Goal: Information Seeking & Learning: Check status

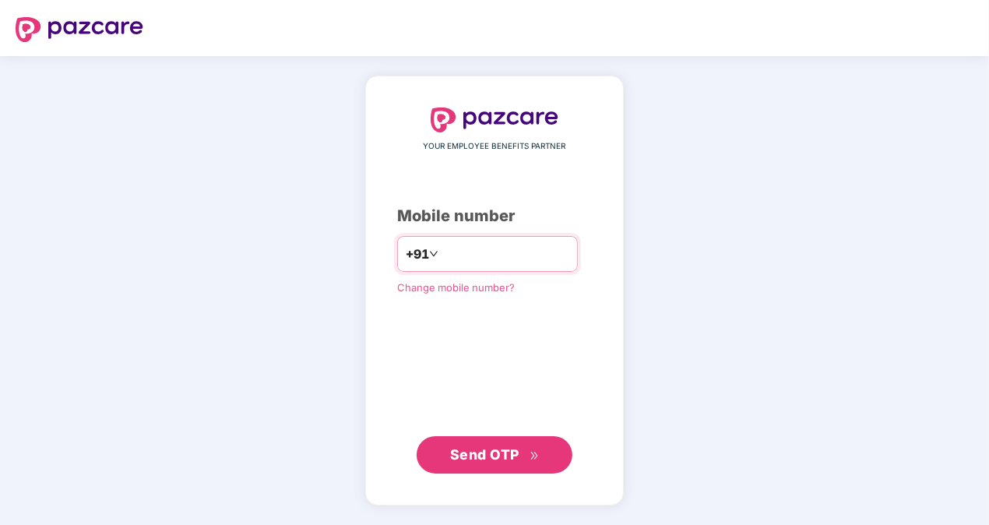
click at [463, 252] on input "number" at bounding box center [506, 253] width 128 height 25
type input "**********"
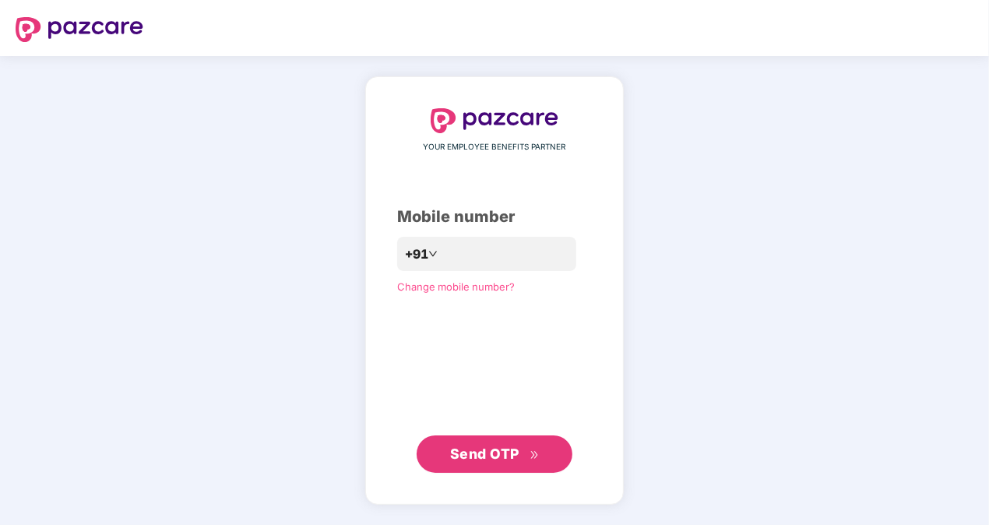
click at [497, 449] on span "Send OTP" at bounding box center [484, 454] width 69 height 16
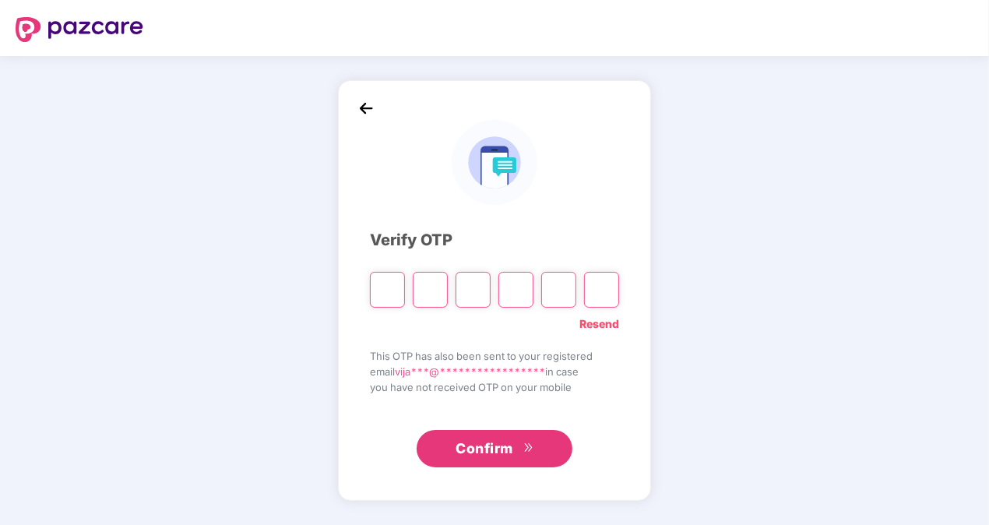
click at [395, 291] on input "Please enter verification code. Digit 1" at bounding box center [387, 290] width 35 height 36
paste input "*"
type input "*"
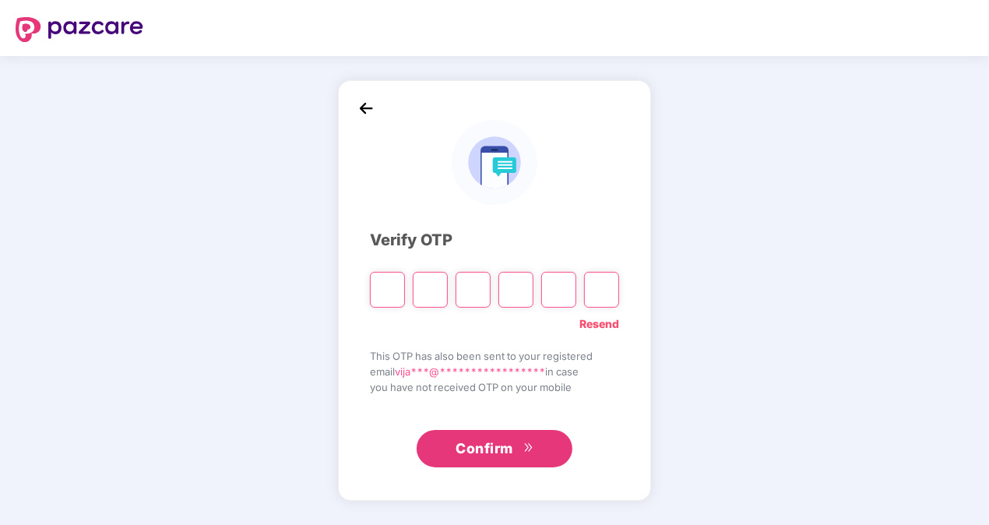
type input "*"
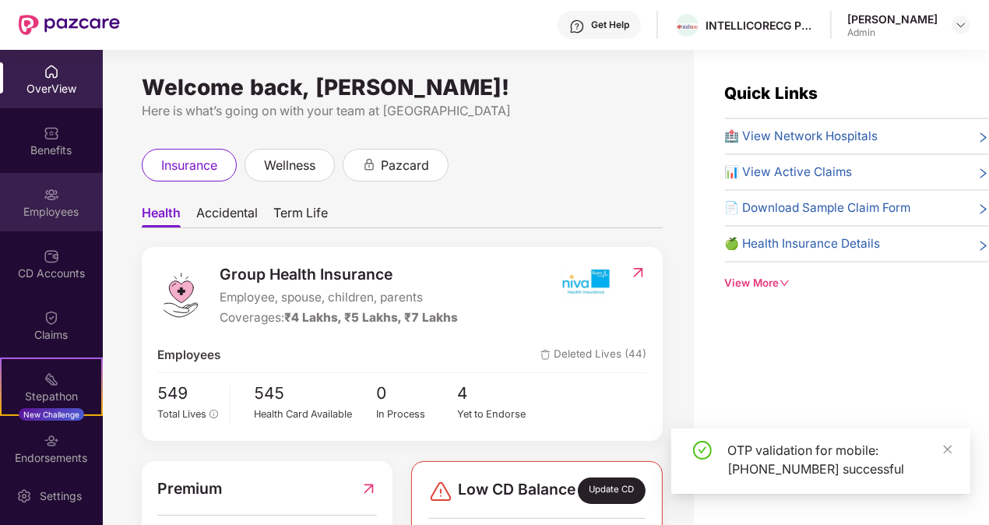
click at [38, 204] on div "Employees" at bounding box center [51, 212] width 103 height 16
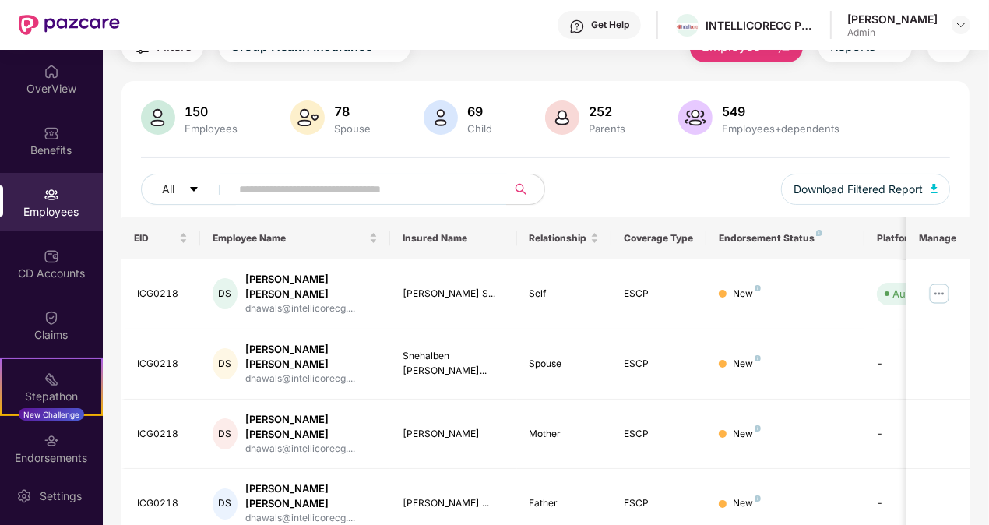
scroll to position [75, 0]
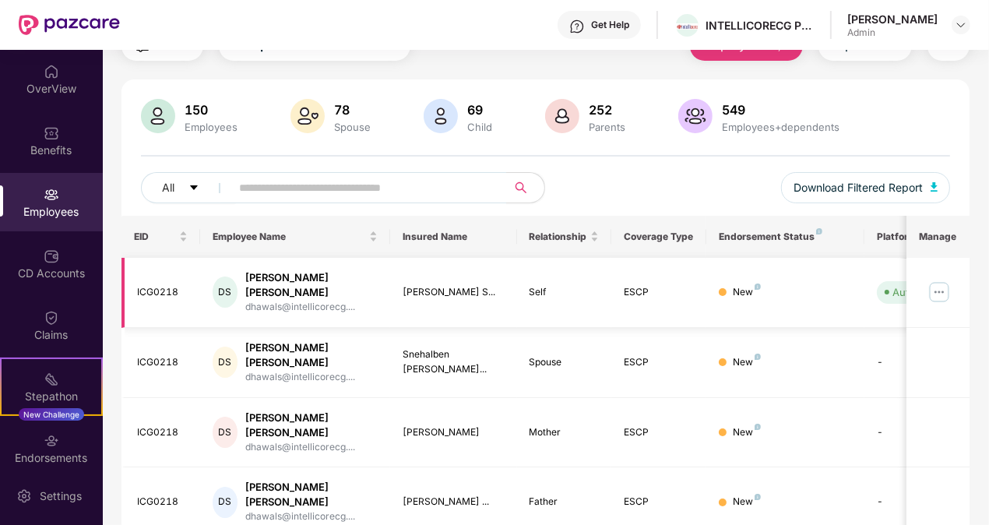
click at [937, 280] on img at bounding box center [939, 292] width 25 height 25
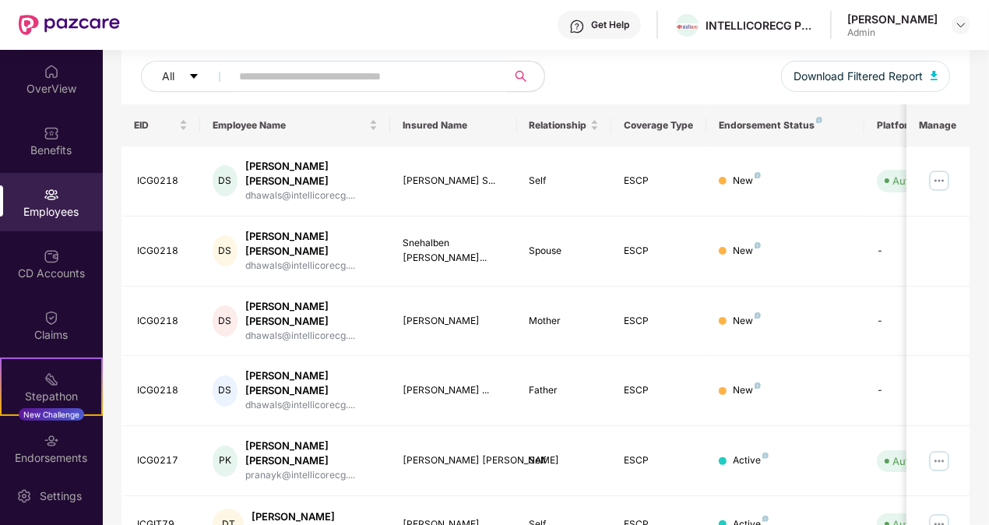
scroll to position [241, 0]
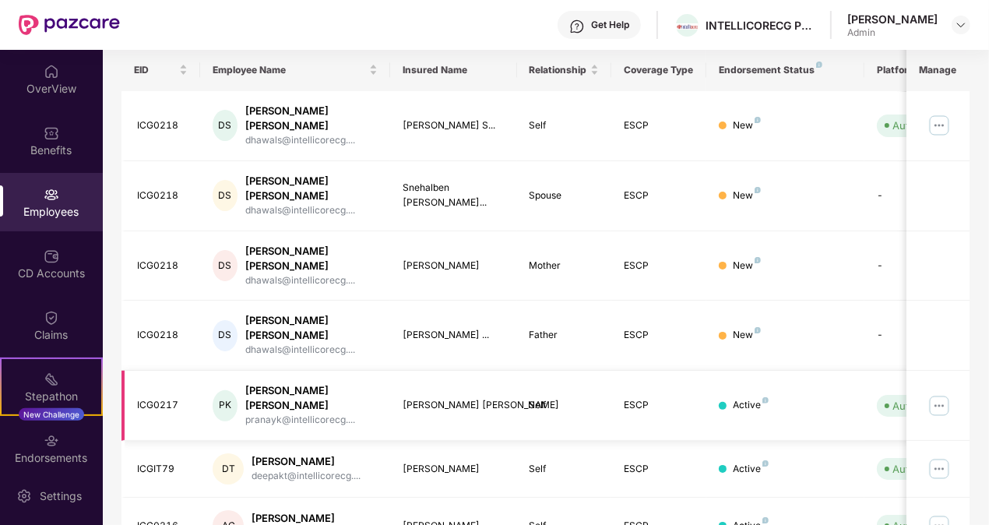
click at [943, 393] on img at bounding box center [939, 405] width 25 height 25
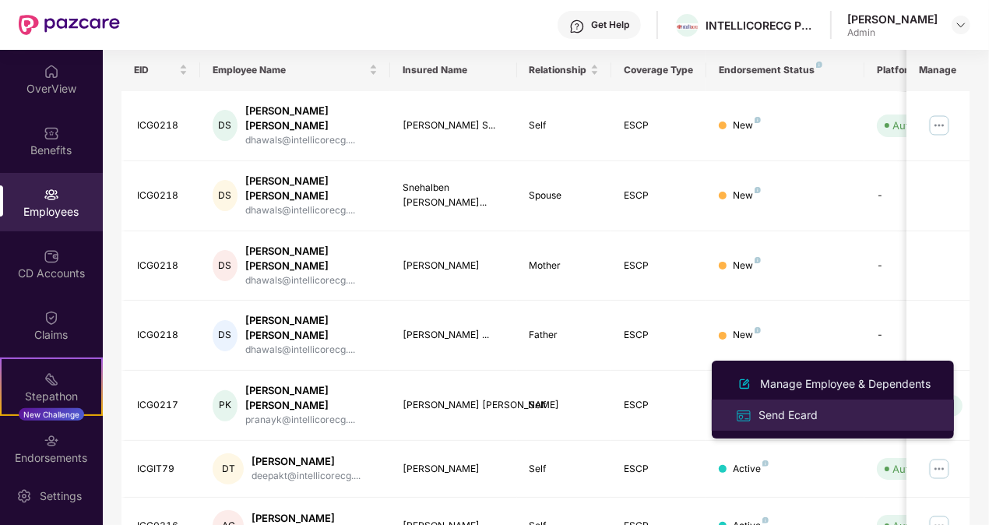
click at [819, 414] on div "Send Ecard" at bounding box center [788, 415] width 65 height 17
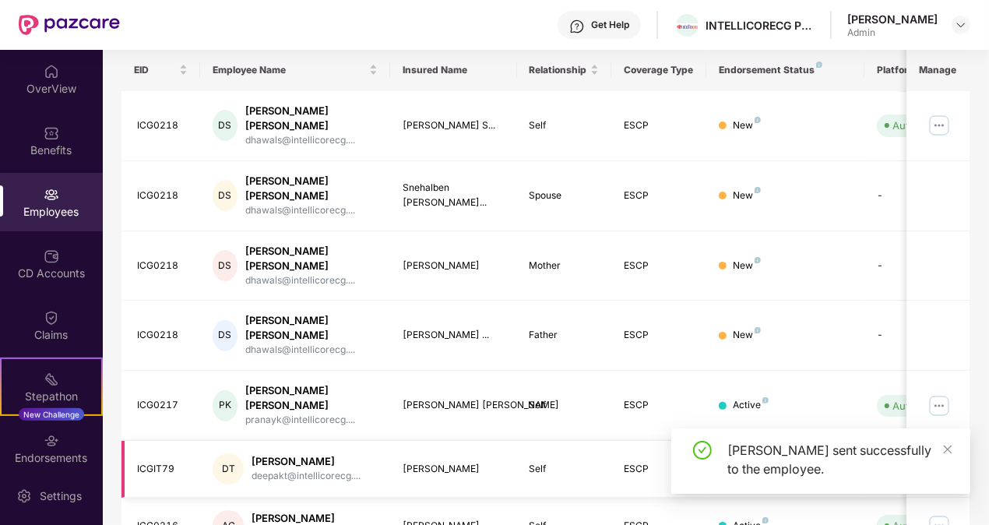
click at [942, 456] on img at bounding box center [939, 468] width 25 height 25
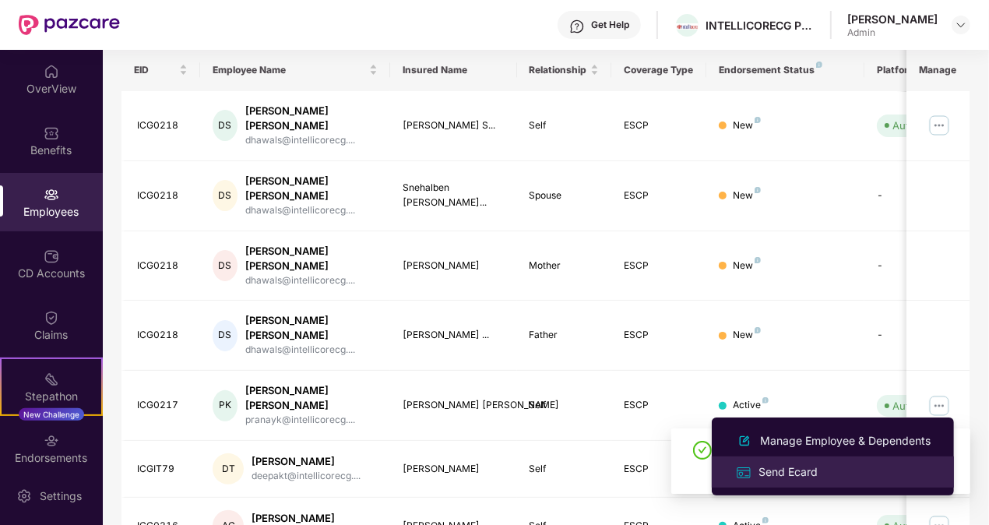
click at [795, 473] on div "Send Ecard" at bounding box center [788, 471] width 65 height 17
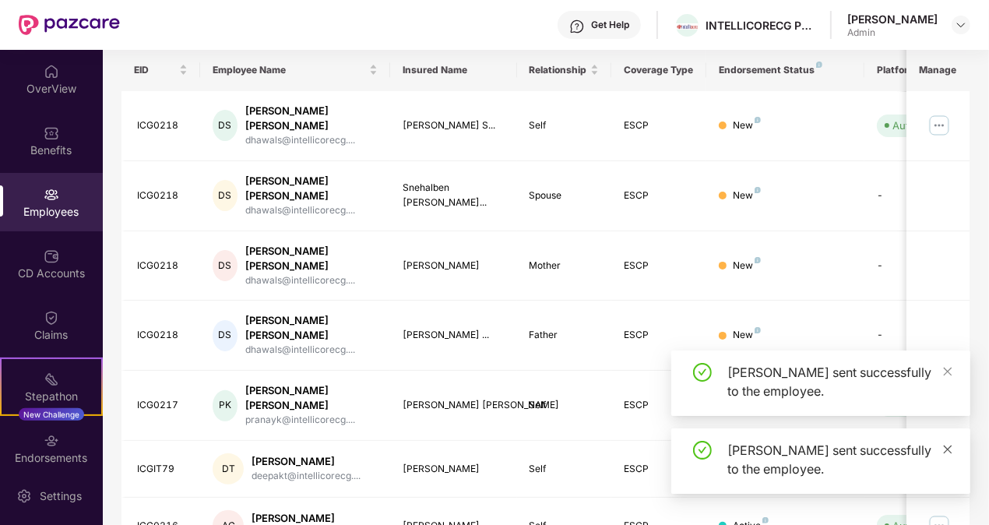
click at [944, 452] on icon "close" at bounding box center [948, 449] width 11 height 11
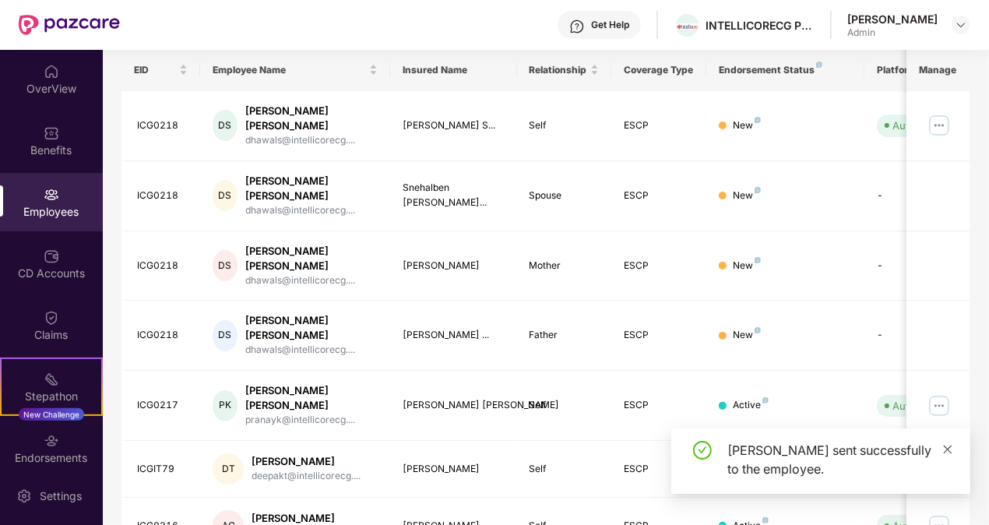
click at [945, 447] on icon "close" at bounding box center [948, 449] width 11 height 11
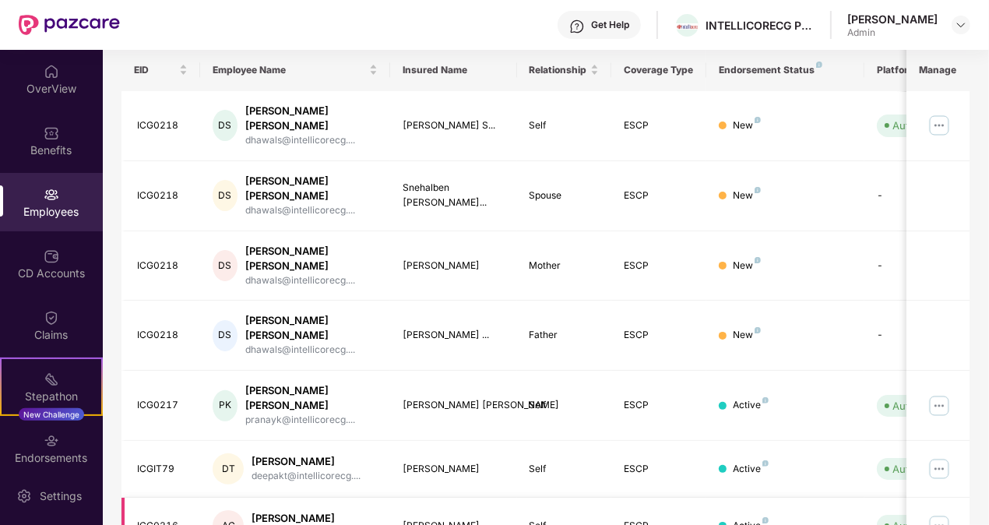
click at [939, 513] on img at bounding box center [939, 525] width 25 height 25
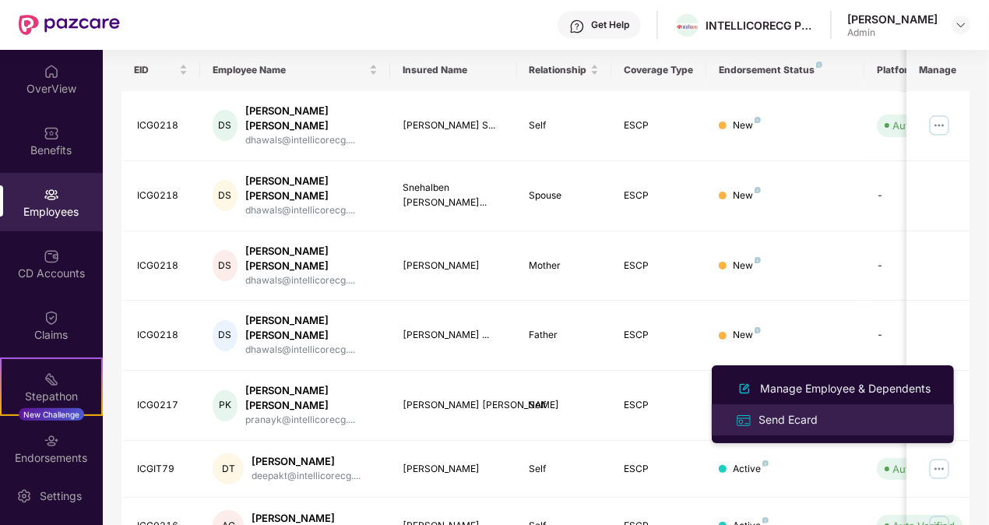
click at [841, 420] on div "Send Ecard" at bounding box center [833, 420] width 202 height 18
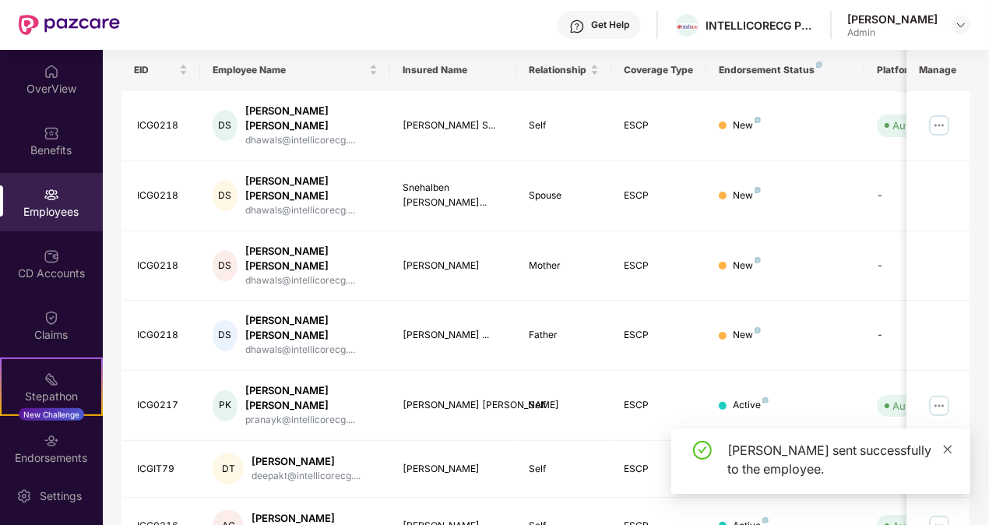
click at [945, 442] on span at bounding box center [948, 448] width 11 height 13
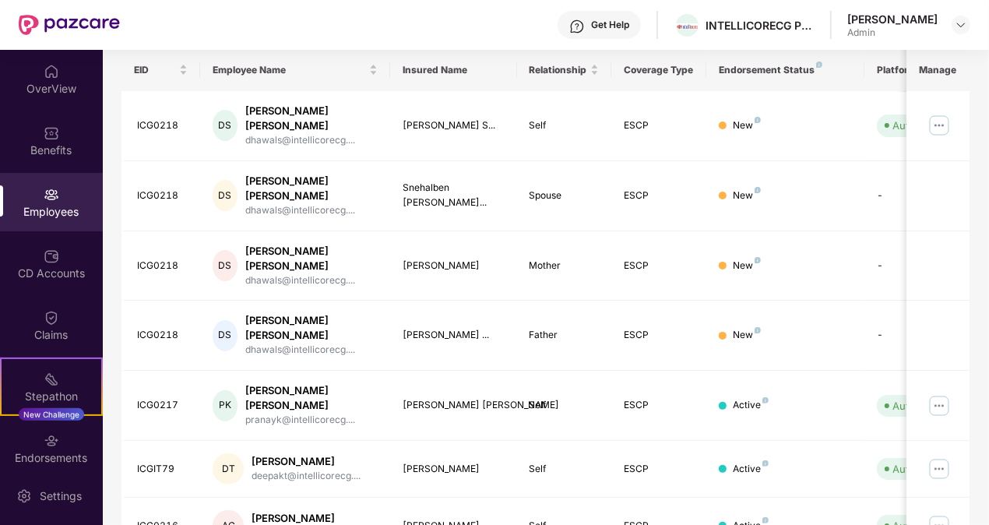
drag, startPoint x: 986, startPoint y: 404, endPoint x: 989, endPoint y: 413, distance: 9.6
click at [989, 413] on div "OverView Benefits Employees CD Accounts Claims Stepathon New Challenge Endorsem…" at bounding box center [494, 287] width 989 height 475
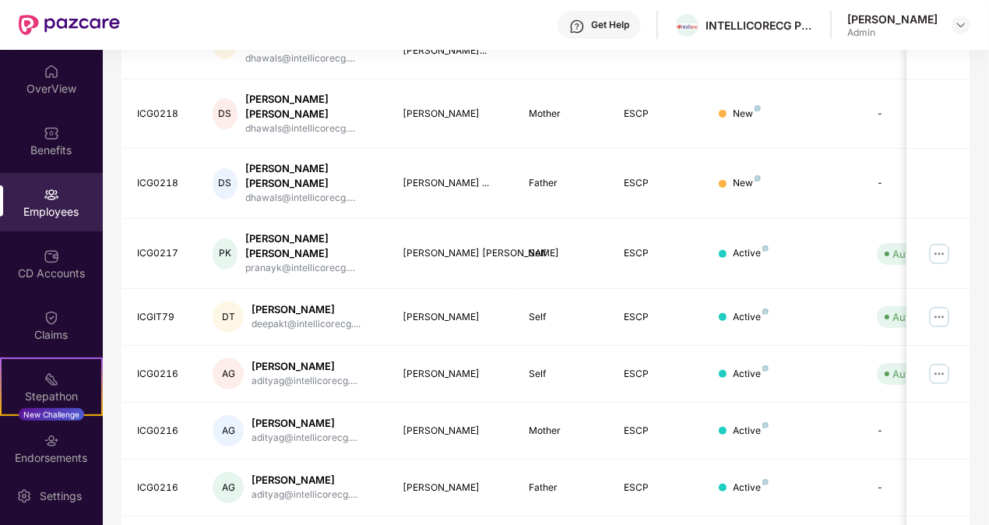
scroll to position [395, 0]
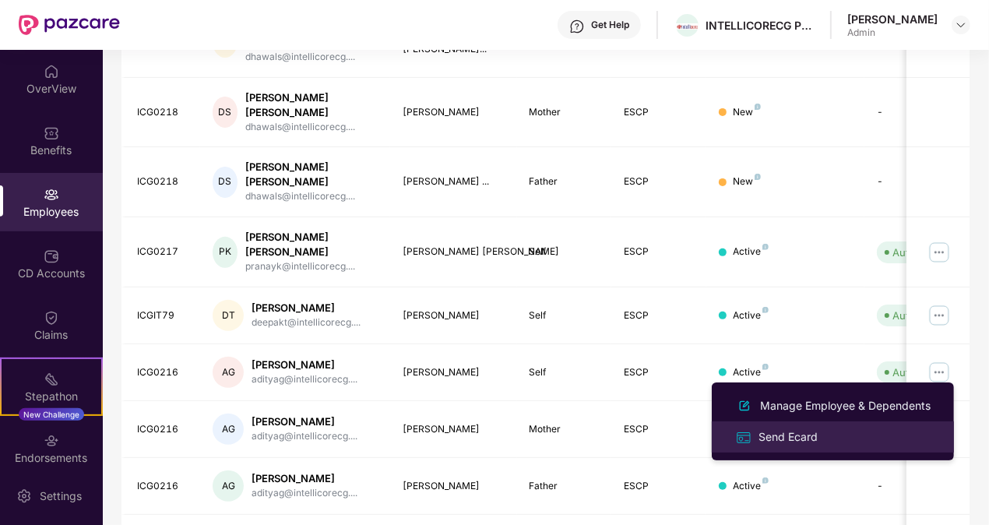
click at [865, 439] on div "Send Ecard" at bounding box center [833, 437] width 202 height 18
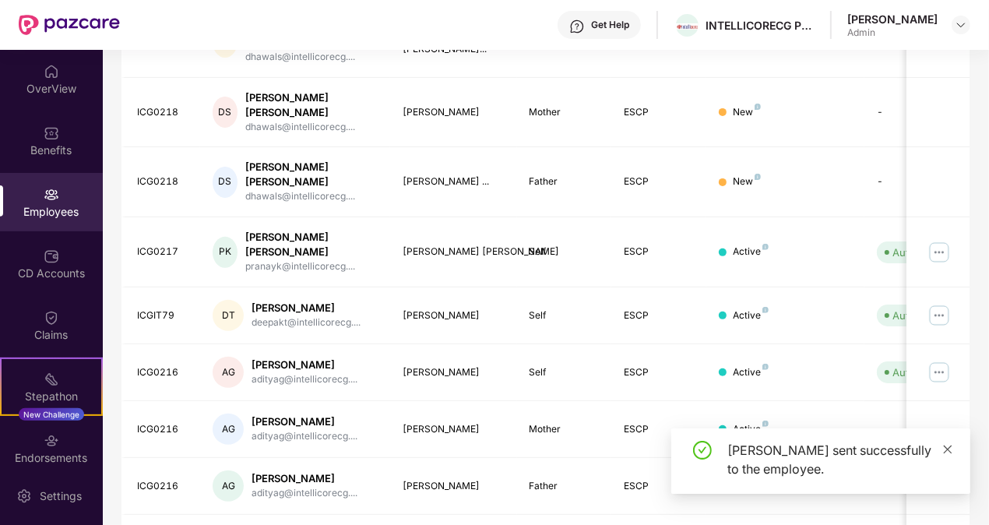
click at [947, 450] on icon "close" at bounding box center [948, 449] width 11 height 11
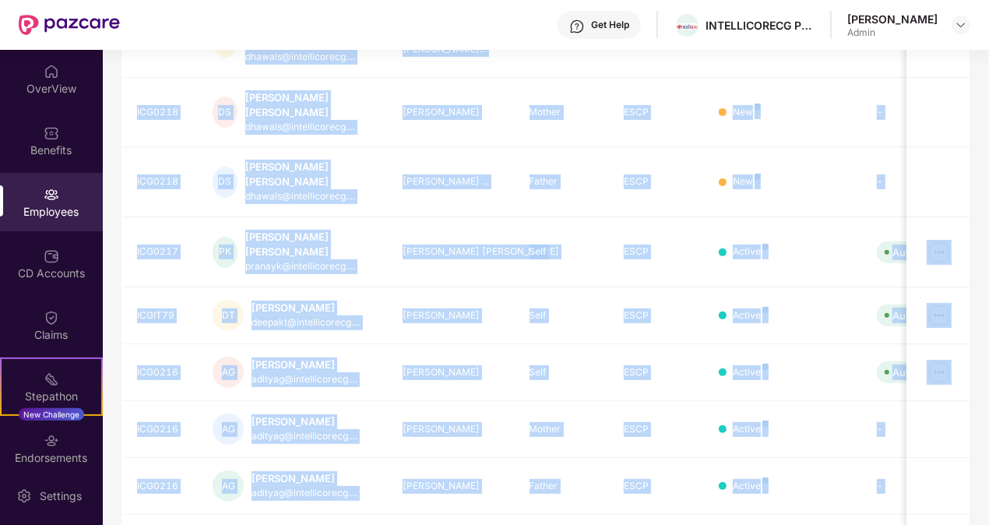
drag, startPoint x: 987, startPoint y: 489, endPoint x: 988, endPoint y: 507, distance: 17.9
click at [988, 507] on div "OverView Benefits Employees CD Accounts Claims Stepathon New Challenge Endorsem…" at bounding box center [494, 287] width 989 height 475
click at [987, 513] on div "Filters Group Health Insurance Employee Reports 150 Employees 78 Spouse 69 Chil…" at bounding box center [546, 168] width 886 height 918
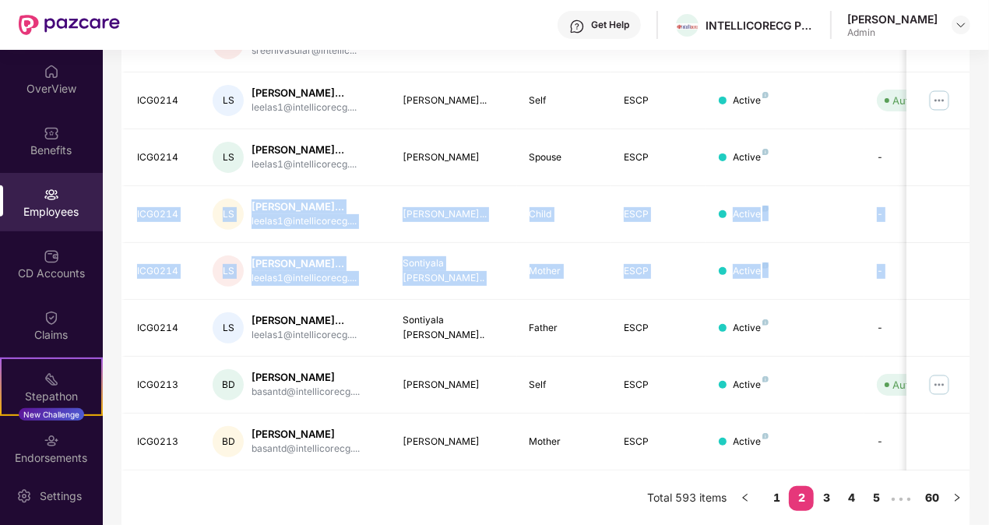
drag, startPoint x: 987, startPoint y: 339, endPoint x: 975, endPoint y: 171, distance: 167.9
click at [975, 171] on div "Filters Group Health Insurance Employee Reports 150 Employees 78 Spouse 69 Chil…" at bounding box center [546, 100] width 886 height 853
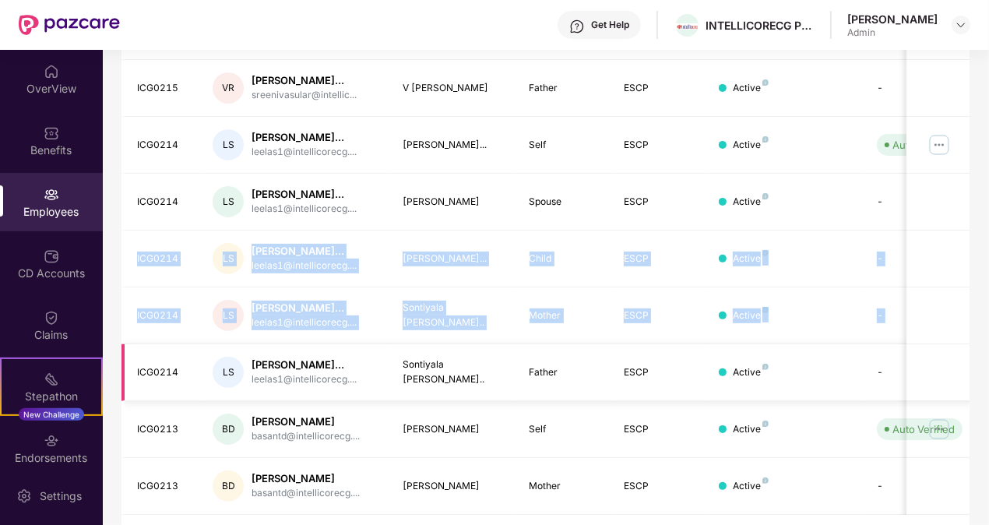
scroll to position [353, 0]
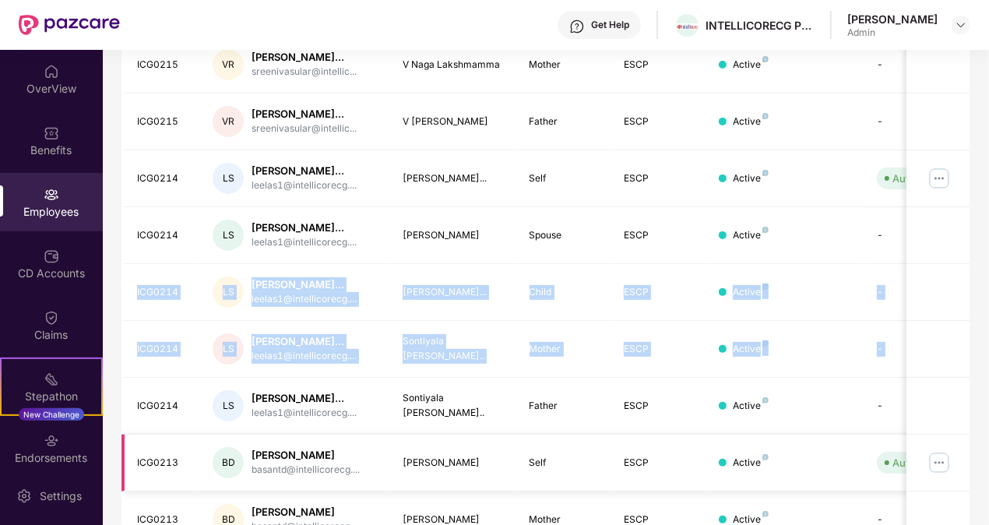
click at [943, 458] on img at bounding box center [939, 462] width 25 height 25
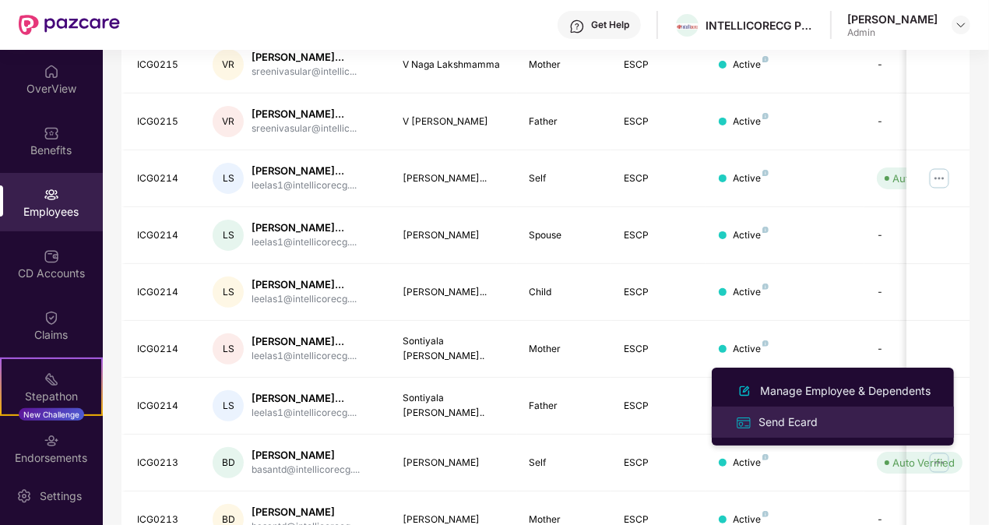
click at [858, 418] on div "Send Ecard" at bounding box center [833, 422] width 202 height 18
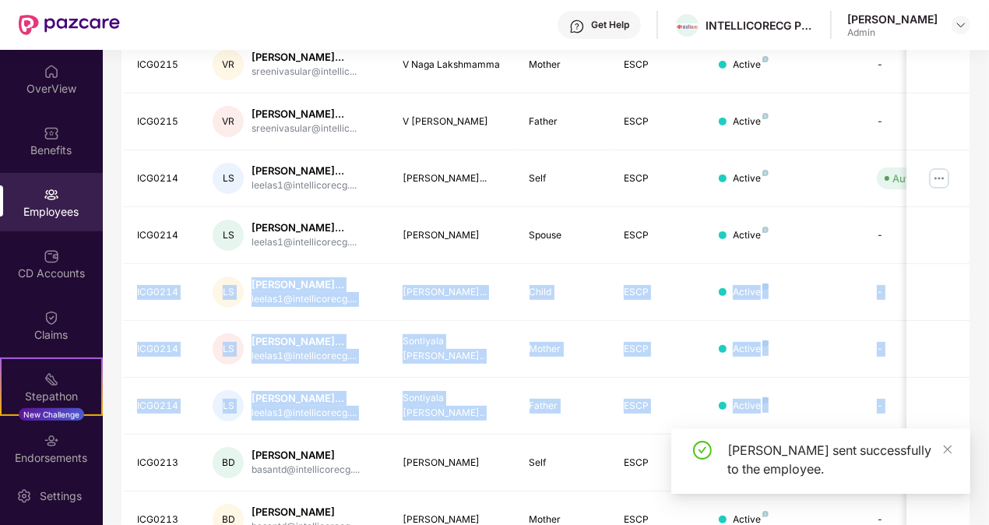
drag, startPoint x: 988, startPoint y: 382, endPoint x: 988, endPoint y: 245, distance: 136.3
click at [988, 246] on div "Filters Group Health Insurance Employee Reports 150 Employees 78 Spouse 69 Chil…" at bounding box center [546, 178] width 886 height 853
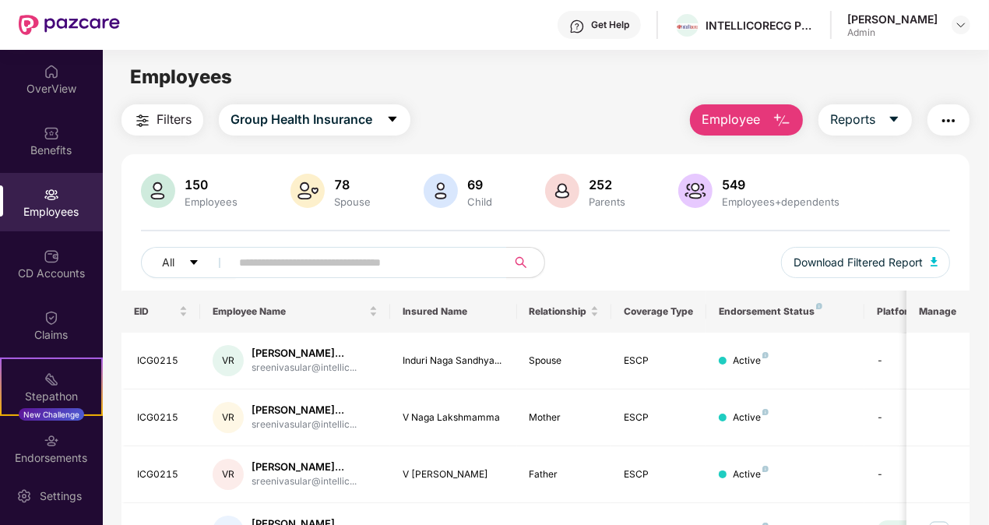
click at [978, 263] on div "Filters Group Health Insurance Employee Reports 150 Employees 78 Spouse 69 Chil…" at bounding box center [546, 530] width 886 height 853
drag, startPoint x: 985, startPoint y: 368, endPoint x: 987, endPoint y: 347, distance: 21.2
click at [985, 366] on div "Filters Group Health Insurance Employee Reports 150 Employees 78 Spouse 69 Chil…" at bounding box center [546, 530] width 886 height 853
click at [987, 345] on div "Filters Group Health Insurance Employee Reports 150 Employees 78 Spouse 69 Chil…" at bounding box center [546, 530] width 886 height 853
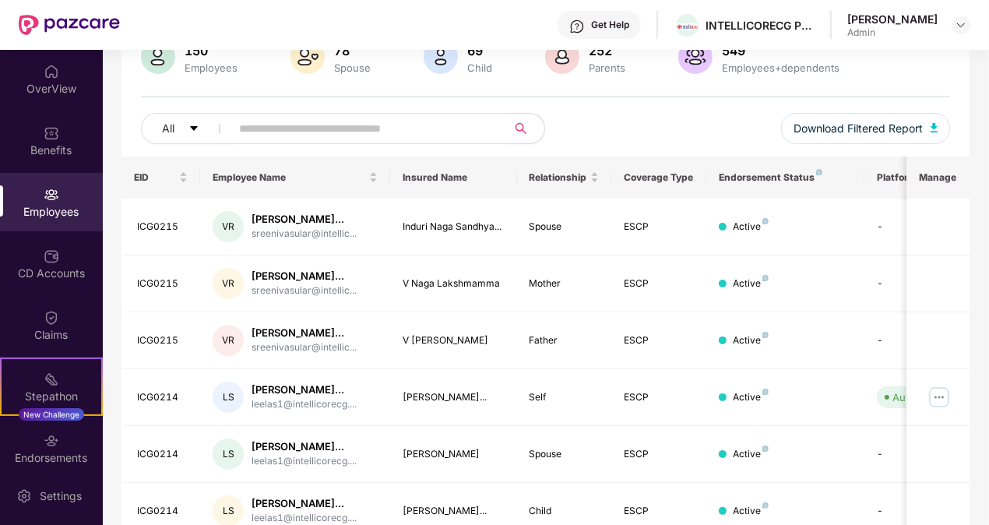
scroll to position [137, 0]
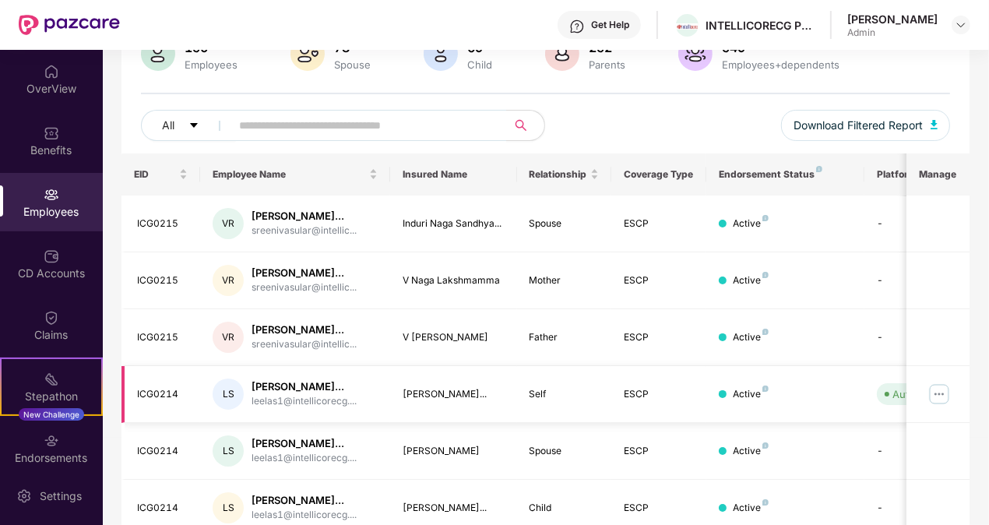
click at [938, 389] on img at bounding box center [939, 394] width 25 height 25
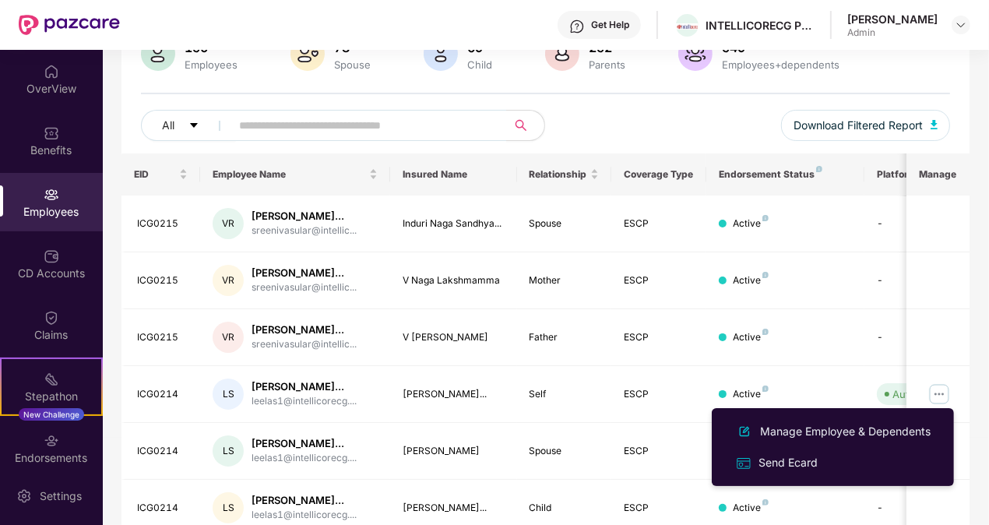
click at [976, 299] on div "Filters Group Health Insurance Employee Reports 150 Employees 78 Spouse 69 Chil…" at bounding box center [546, 393] width 886 height 853
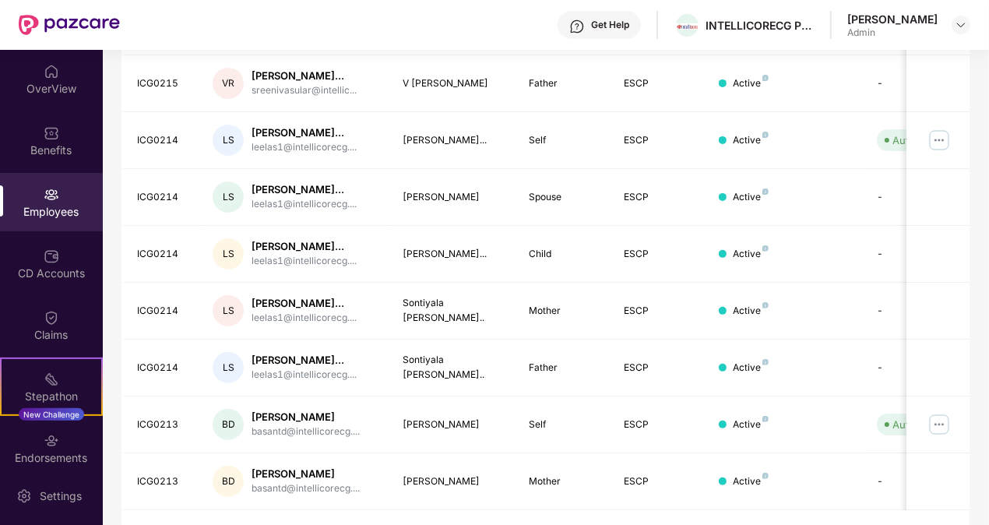
scroll to position [396, 0]
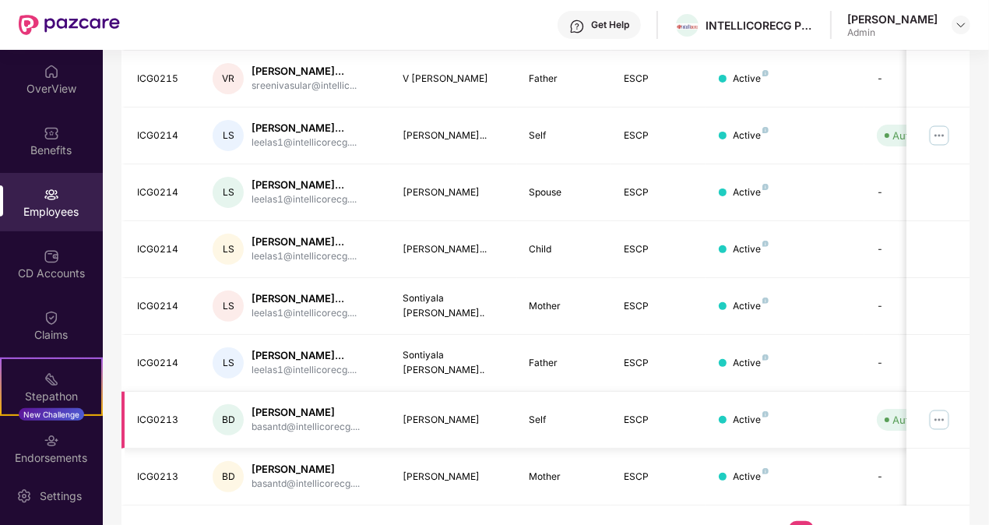
click at [936, 418] on img at bounding box center [939, 419] width 25 height 25
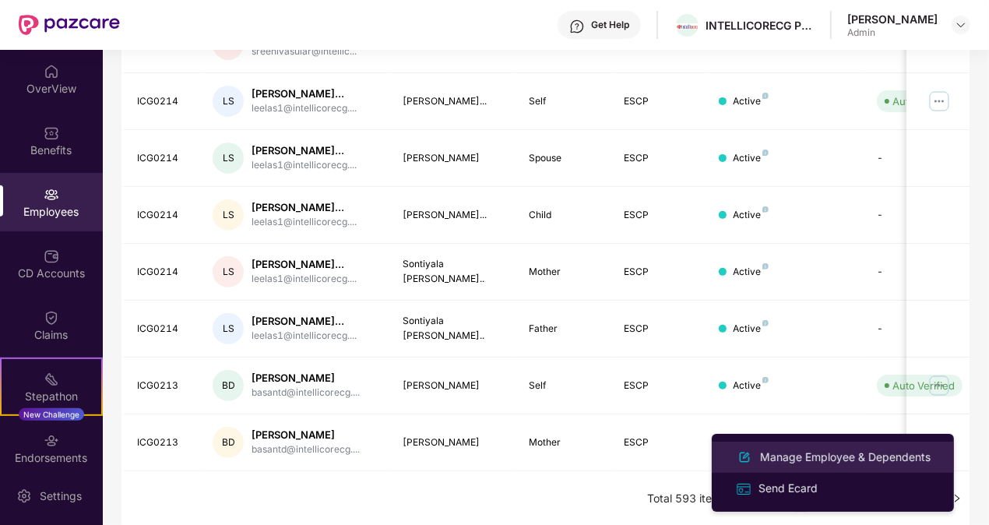
scroll to position [431, 0]
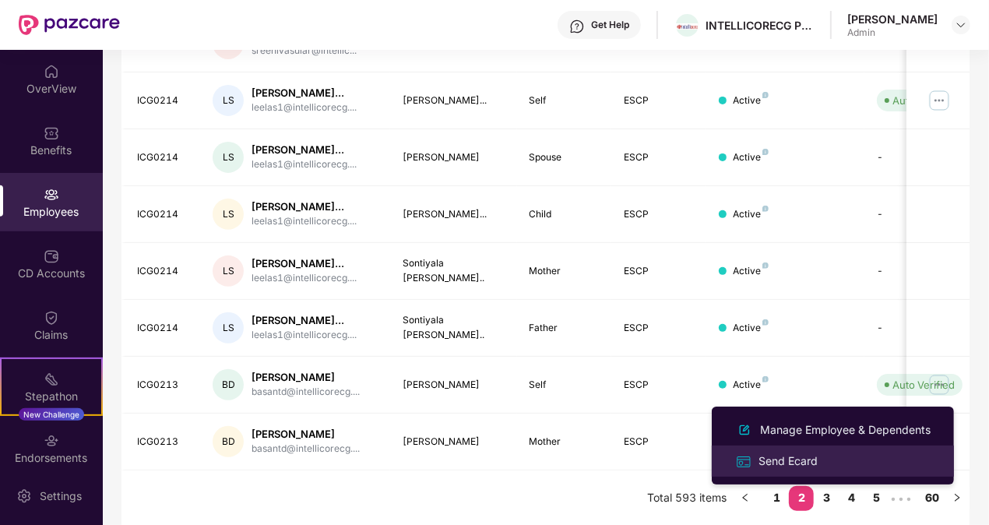
click at [862, 454] on div "Send Ecard" at bounding box center [833, 461] width 202 height 18
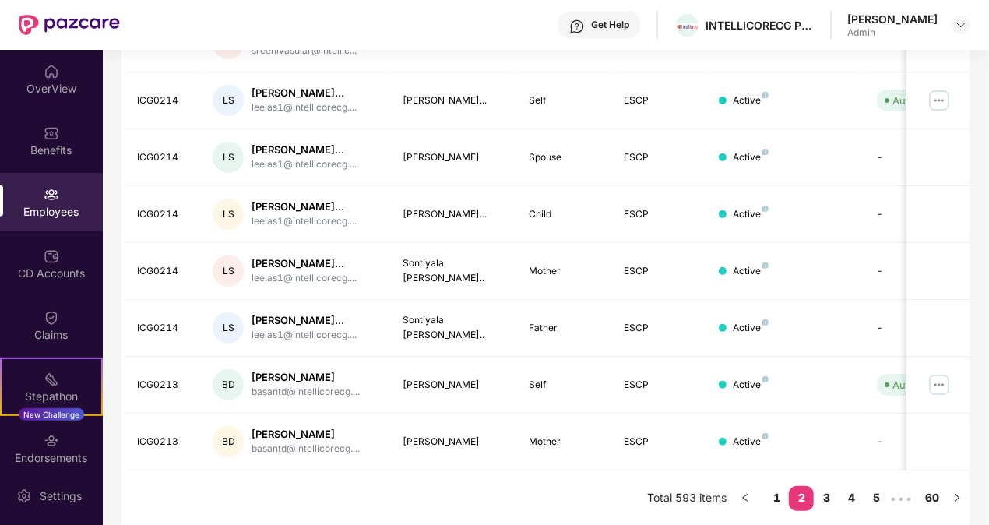
click at [58, 194] on div "Employees" at bounding box center [51, 202] width 103 height 58
click at [747, 495] on icon "left" at bounding box center [745, 497] width 9 height 9
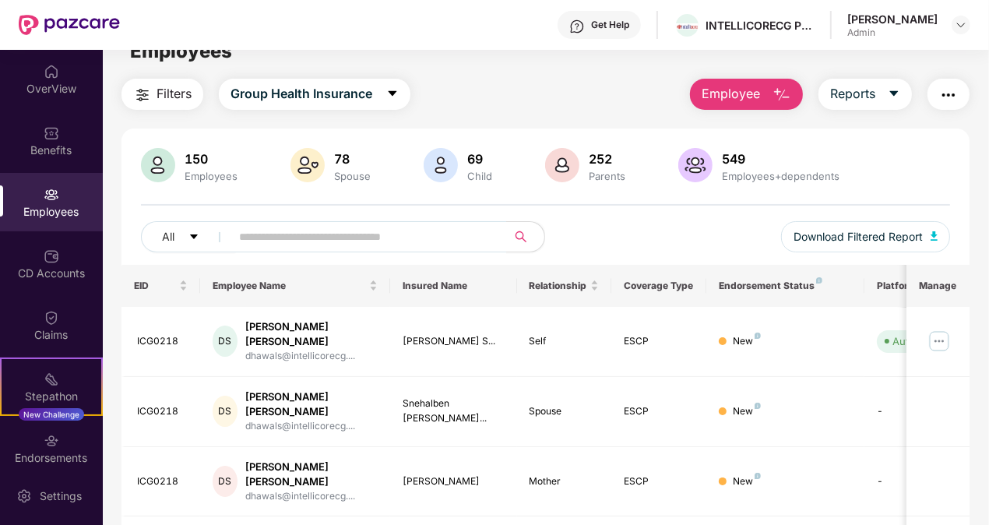
scroll to position [16, 0]
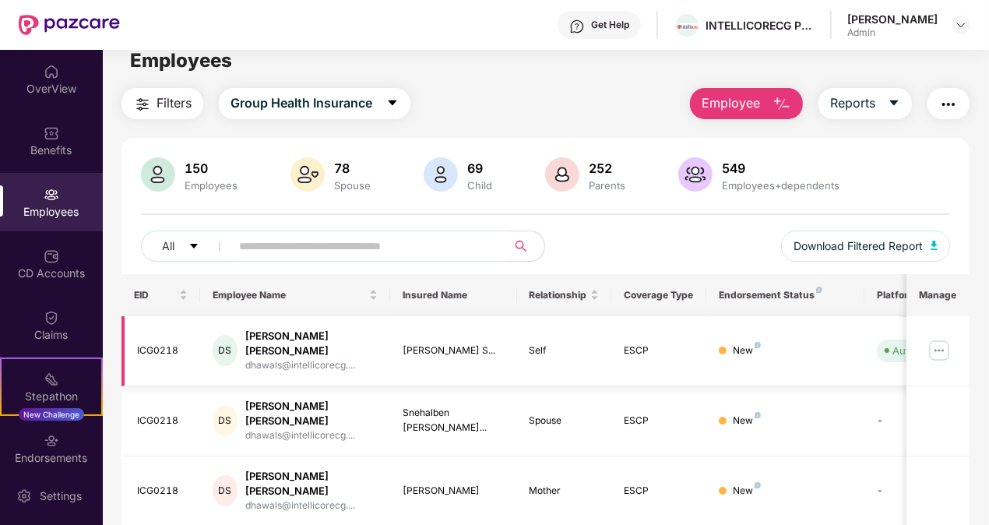
click at [945, 344] on img at bounding box center [939, 350] width 25 height 25
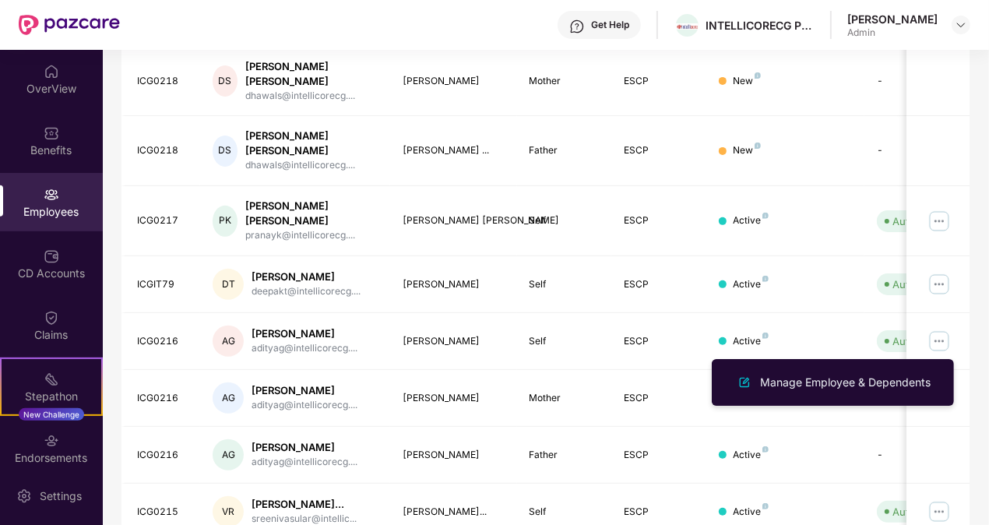
scroll to position [431, 0]
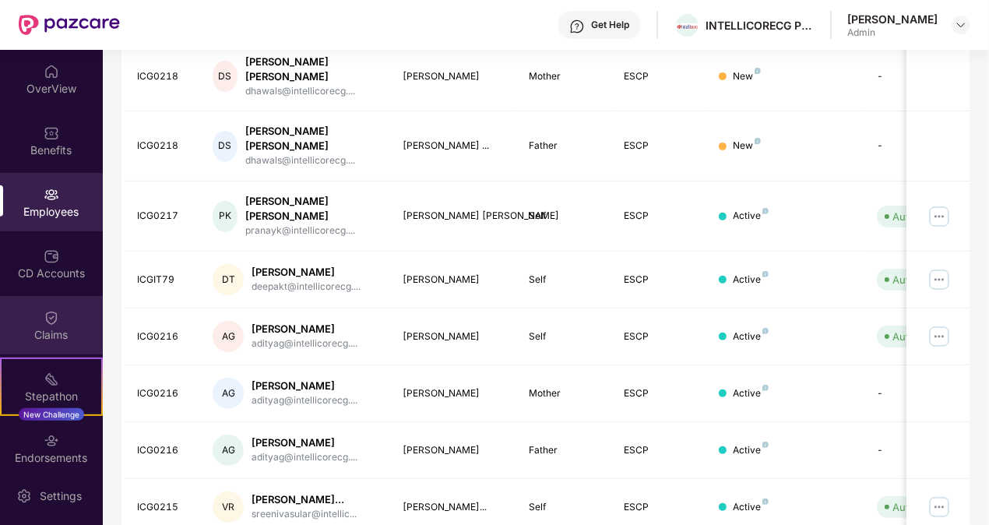
click at [53, 337] on div "Claims" at bounding box center [51, 335] width 103 height 16
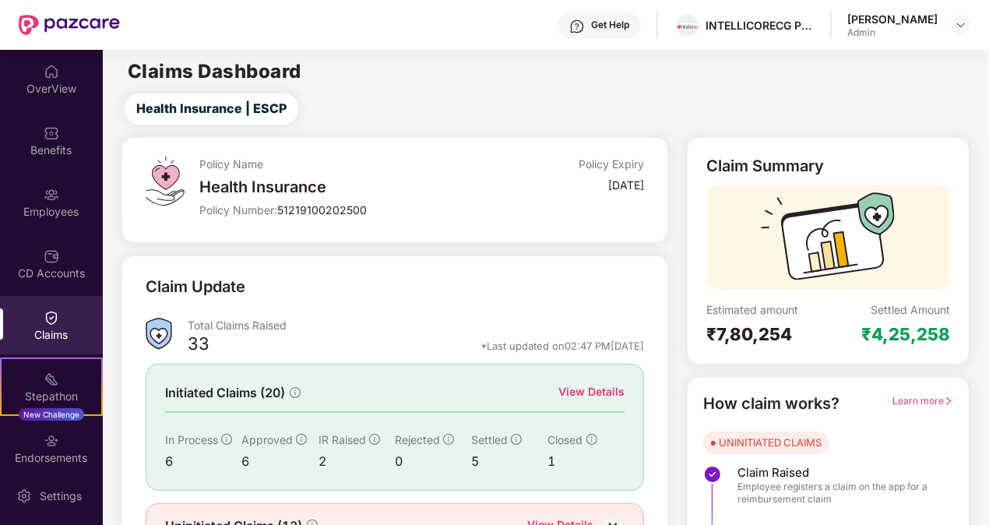
drag, startPoint x: 990, startPoint y: 141, endPoint x: 993, endPoint y: 176, distance: 35.2
click at [989, 176] on html "Get Help INTELLICORECG PRIVATE LIMITED [PERSON_NAME] Admin OverView Benefits Em…" at bounding box center [494, 262] width 989 height 525
click at [975, 374] on div "Claim Summary Estimated amount ₹7,80,254 Settled Amount ₹4,25,258 How claim wor…" at bounding box center [828, 373] width 301 height 473
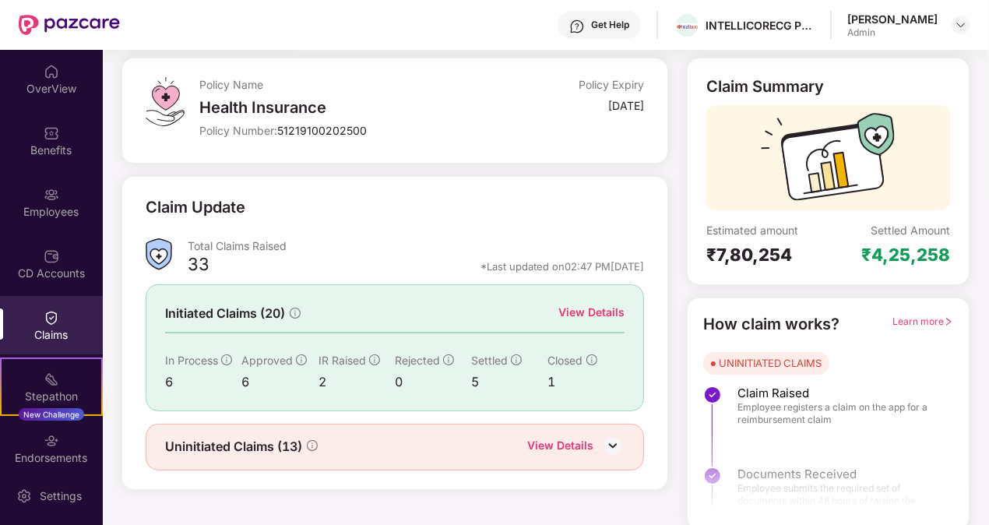
scroll to position [84, 0]
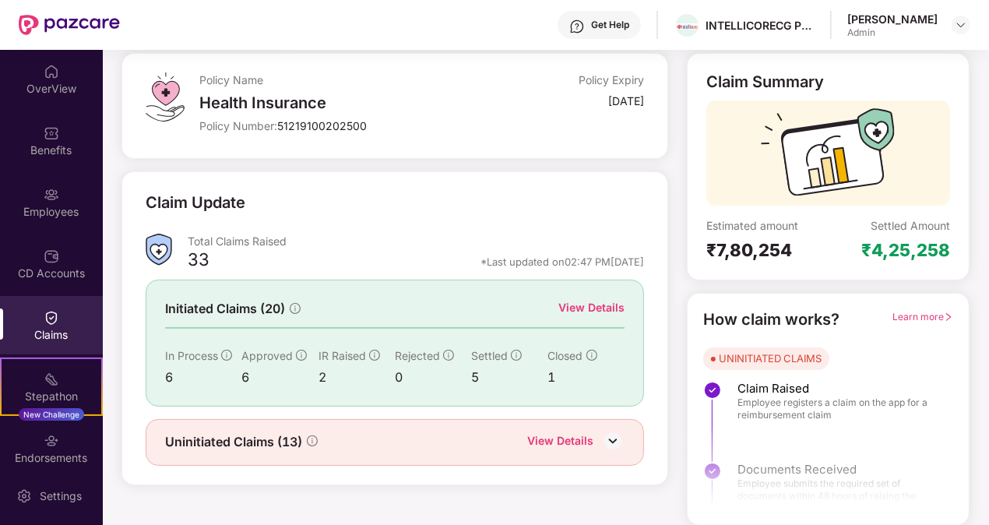
click at [596, 436] on div "View Details" at bounding box center [575, 442] width 97 height 20
click at [616, 438] on img at bounding box center [612, 440] width 23 height 23
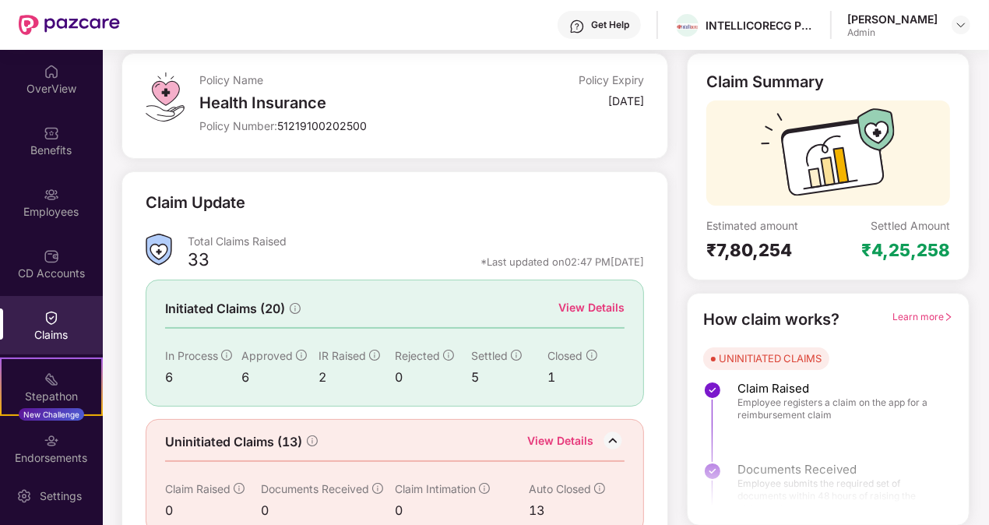
click at [978, 451] on div "Claim Summary Estimated amount ₹7,80,254 Settled Amount ₹4,25,258 How claim wor…" at bounding box center [828, 303] width 301 height 500
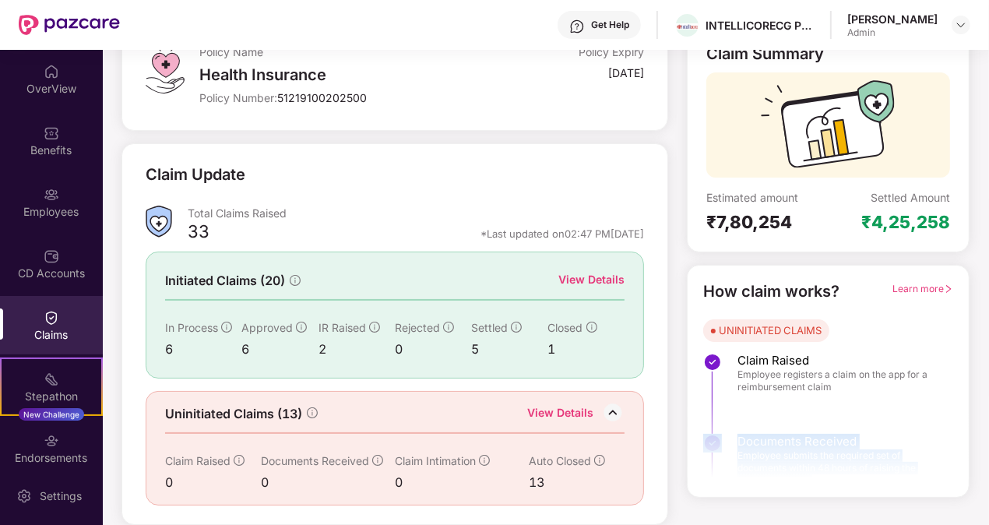
drag, startPoint x: 985, startPoint y: 460, endPoint x: 991, endPoint y: 525, distance: 64.9
click at [989, 524] on html "Get Help INTELLICORECG PRIVATE LIMITED [PERSON_NAME] Admin OverView Benefits Em…" at bounding box center [494, 262] width 989 height 525
click at [564, 271] on div "View Details" at bounding box center [592, 279] width 66 height 17
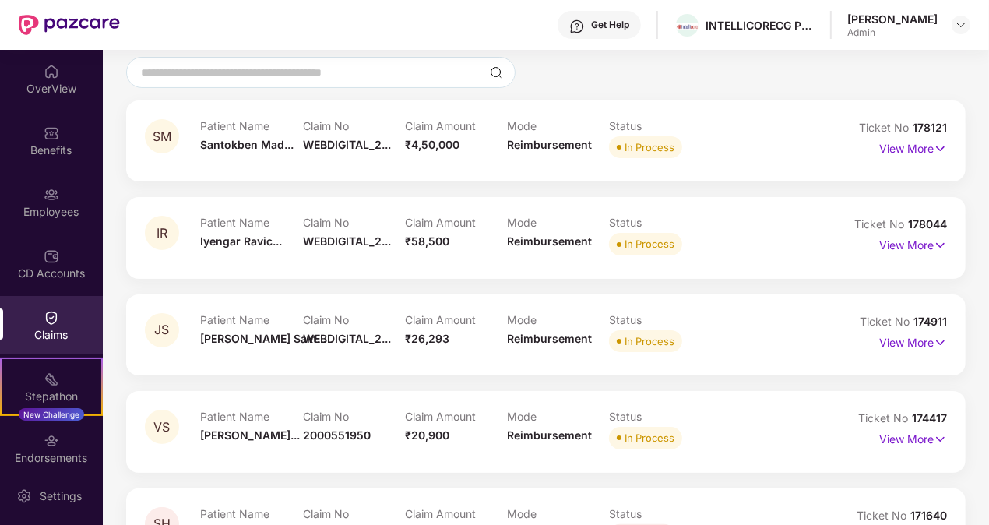
scroll to position [95, 0]
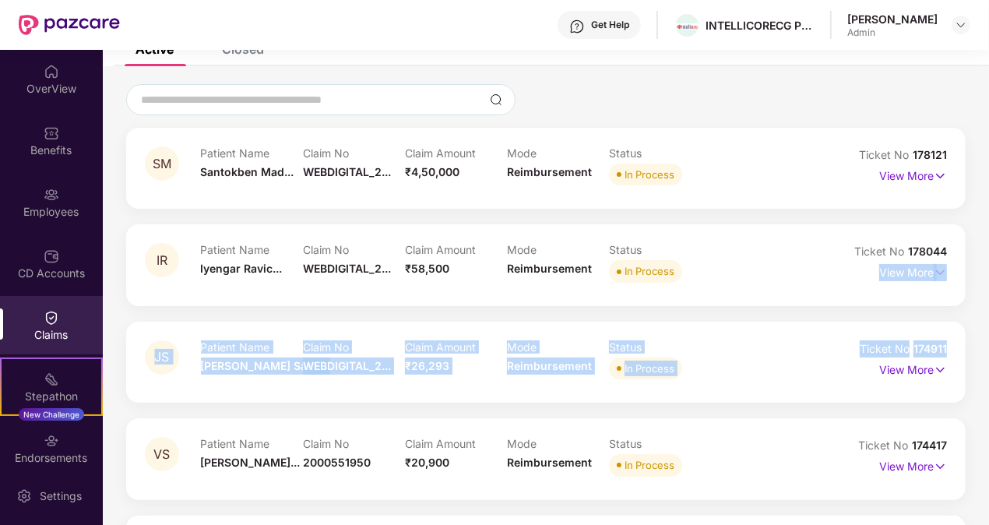
drag, startPoint x: 988, startPoint y: 234, endPoint x: 993, endPoint y: 305, distance: 71.1
click at [989, 305] on html "Get Help INTELLICORECG PRIVATE LIMITED [PERSON_NAME] Admin OverView Benefits Em…" at bounding box center [494, 262] width 989 height 525
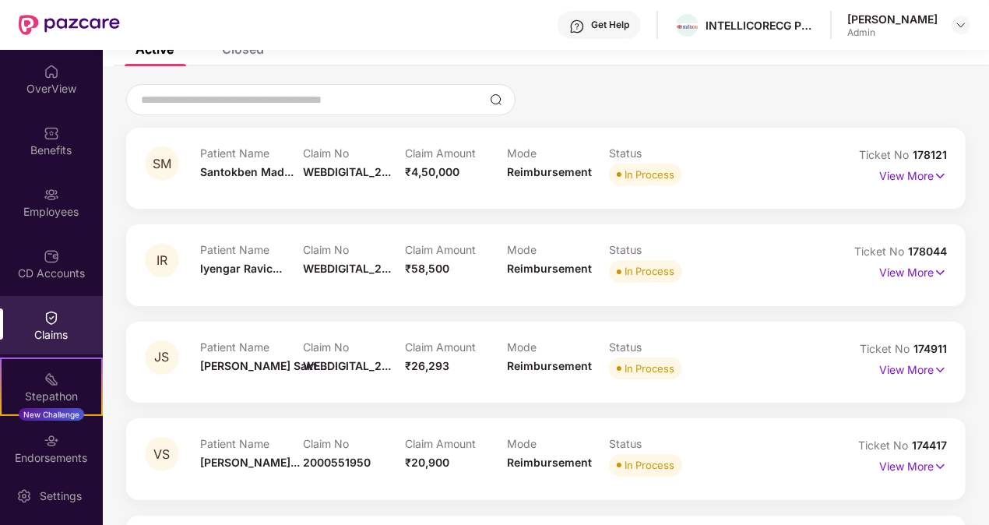
click at [47, 326] on div "Claims" at bounding box center [51, 325] width 103 height 58
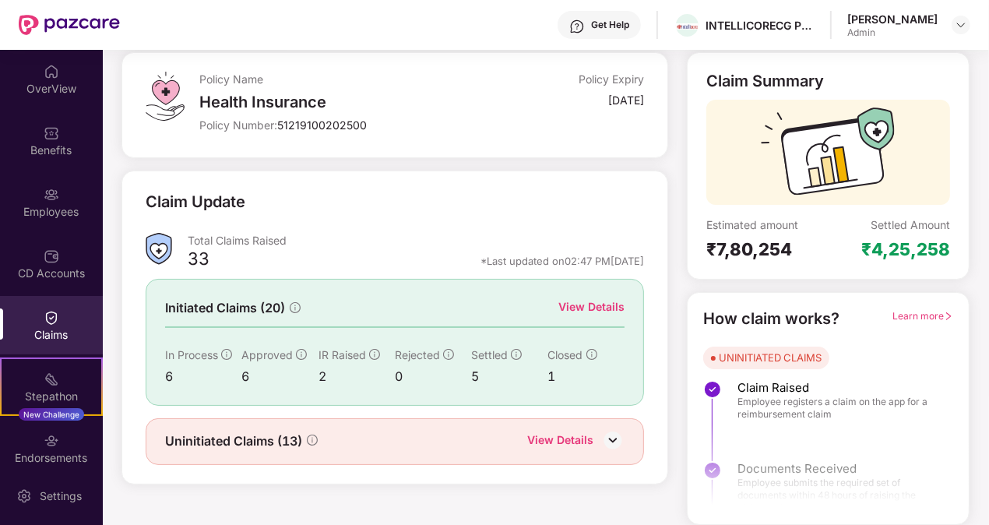
scroll to position [84, 0]
click at [980, 422] on div "Policy Name Health Insurance Policy Number: 51219100202500 Policy Expiry [DATE]…" at bounding box center [545, 289] width 904 height 473
drag, startPoint x: 988, startPoint y: 456, endPoint x: 985, endPoint y: 466, distance: 10.4
click at [987, 466] on div "Policy Name Health Insurance Policy Number: 51219100202500 Policy Expiry [DATE]…" at bounding box center [545, 289] width 904 height 473
click at [624, 437] on img at bounding box center [612, 440] width 23 height 23
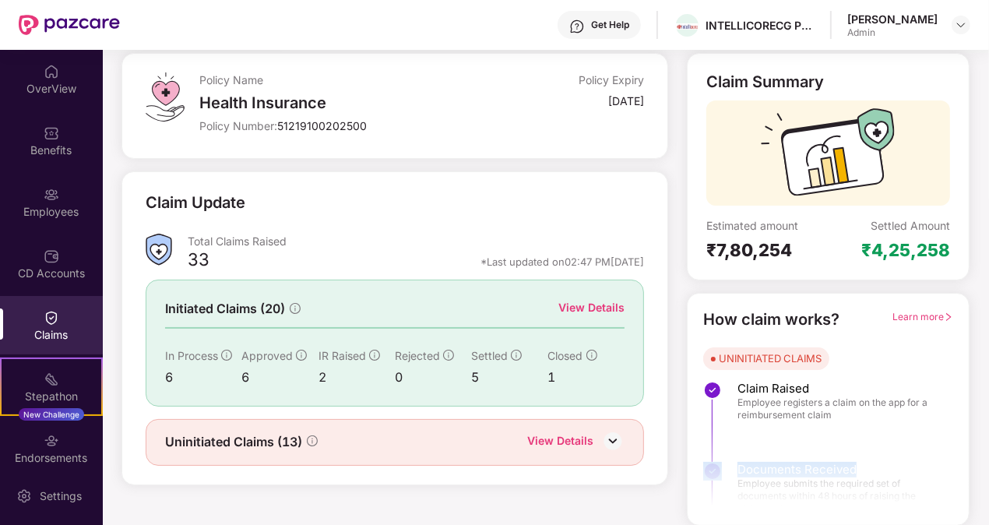
scroll to position [95, 0]
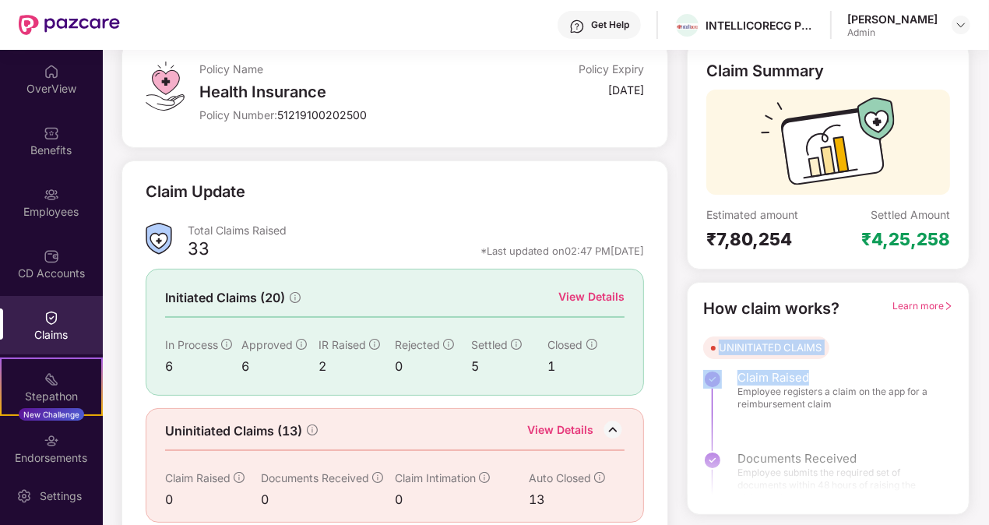
drag, startPoint x: 986, startPoint y: 298, endPoint x: 993, endPoint y: 381, distance: 82.9
click at [989, 381] on html "Get Help INTELLICORECG PRIVATE LIMITED [PERSON_NAME] Admin OverView Benefits Em…" at bounding box center [494, 262] width 989 height 525
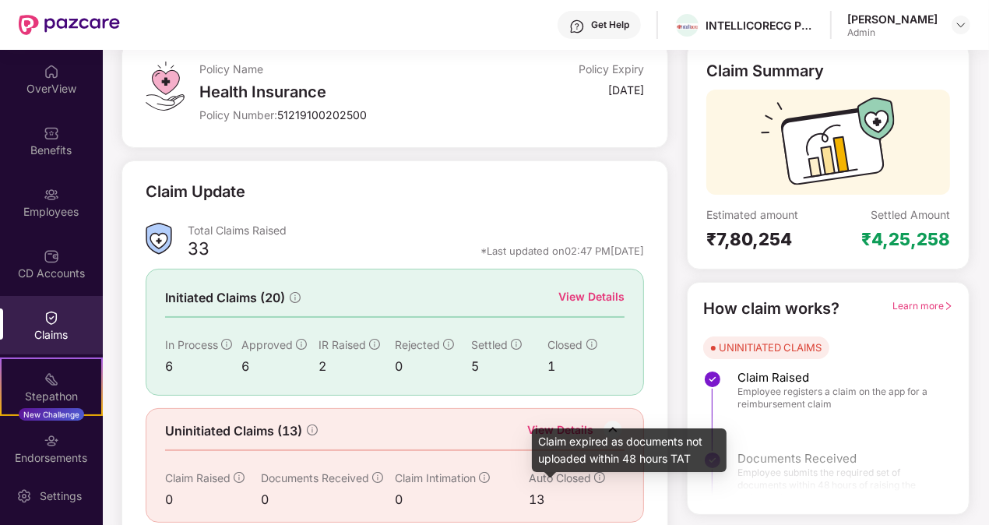
click at [594, 483] on icon "info-circle" at bounding box center [599, 477] width 11 height 11
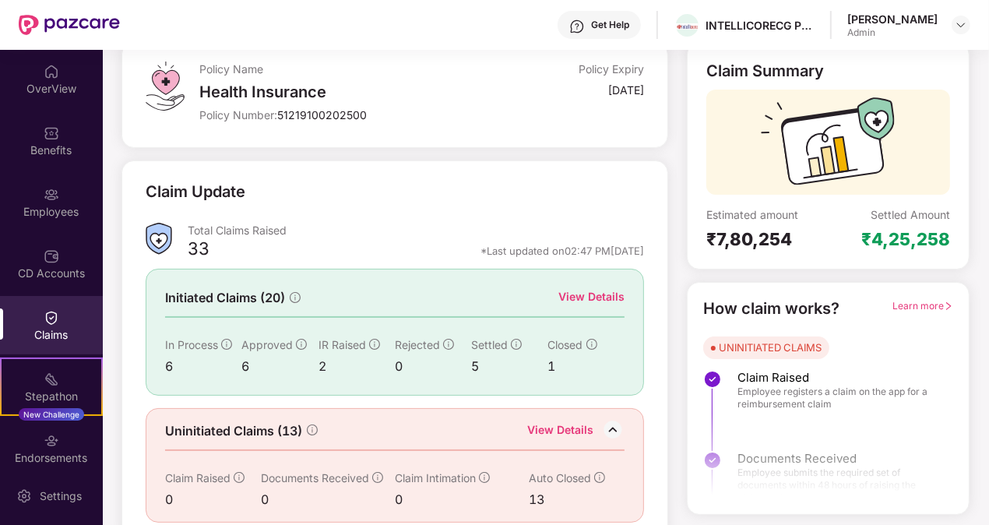
drag, startPoint x: 972, startPoint y: 276, endPoint x: 979, endPoint y: 266, distance: 11.7
click at [975, 273] on div "Claim Summary Estimated amount ₹7,80,254 Settled Amount ₹4,25,258 How claim wor…" at bounding box center [828, 292] width 301 height 500
drag, startPoint x: 982, startPoint y: 178, endPoint x: 989, endPoint y: 133, distance: 45.7
click at [982, 175] on div "Policy Name Health Insurance Policy Number: 51219100202500 Policy Expiry [DATE]…" at bounding box center [545, 292] width 904 height 500
click at [975, 107] on div "Claim Summary Estimated amount ₹7,80,254 Settled Amount ₹4,25,258 How claim wor…" at bounding box center [828, 292] width 301 height 500
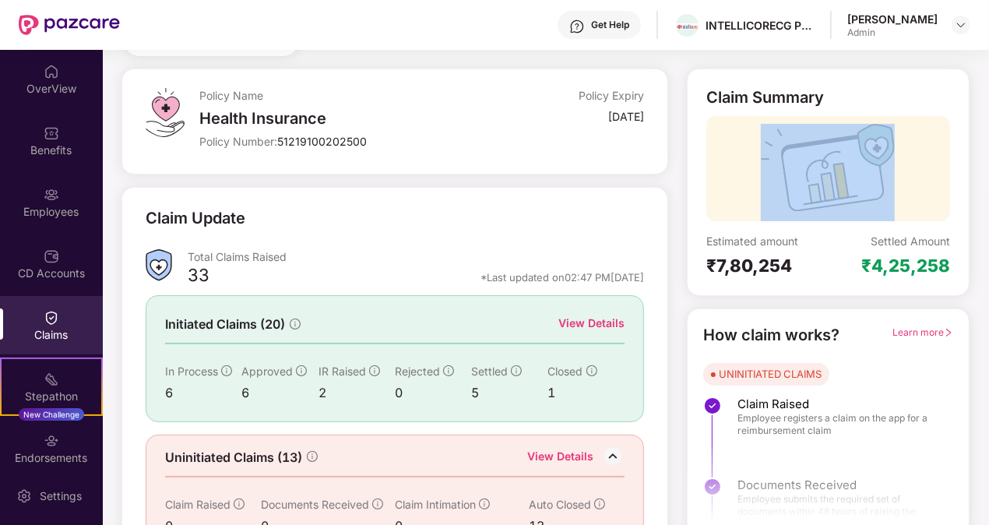
click at [975, 107] on div "Claim Summary Estimated amount ₹7,80,254 Settled Amount ₹4,25,258 How claim wor…" at bounding box center [828, 319] width 301 height 500
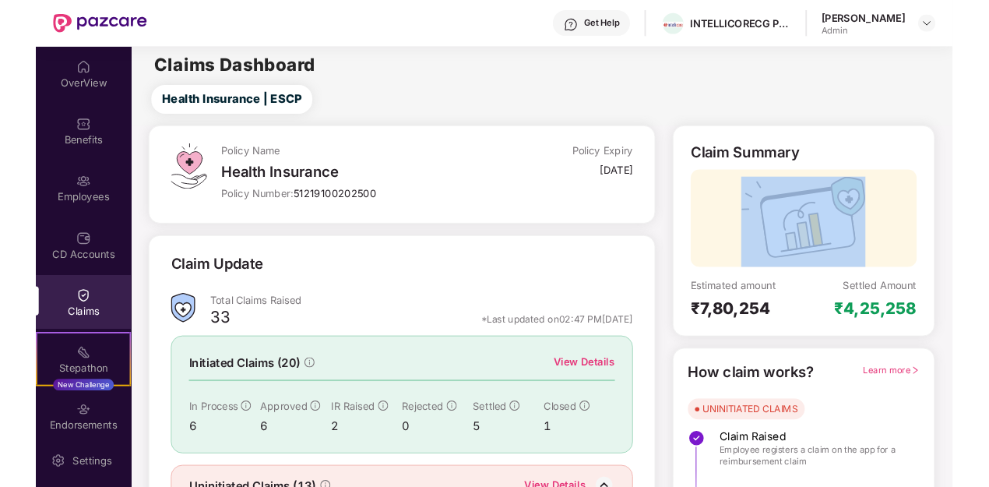
scroll to position [0, 0]
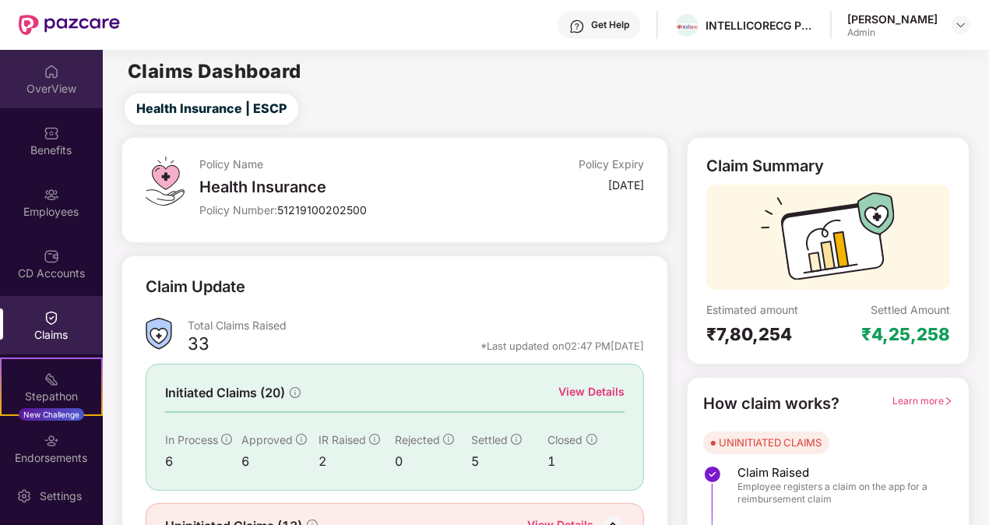
click at [43, 82] on div "OverView" at bounding box center [51, 89] width 103 height 16
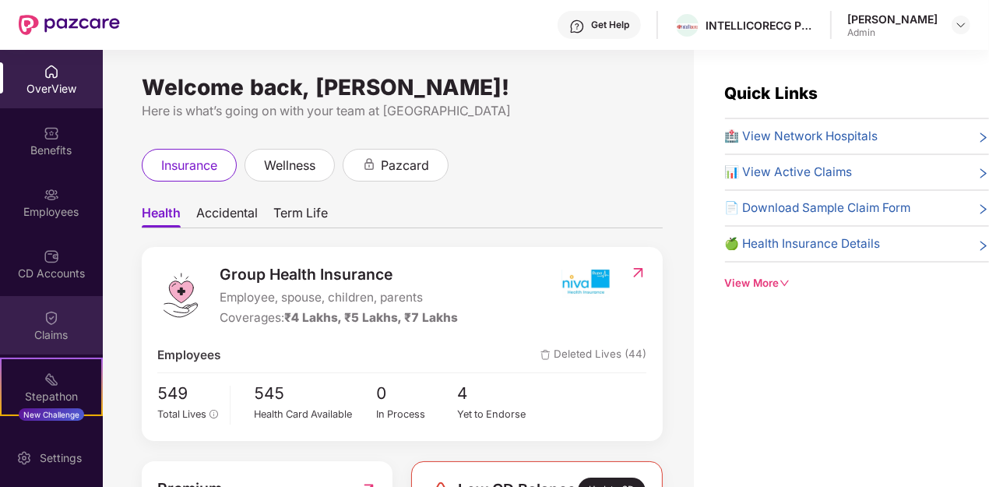
click at [48, 327] on div "Claims" at bounding box center [51, 335] width 103 height 16
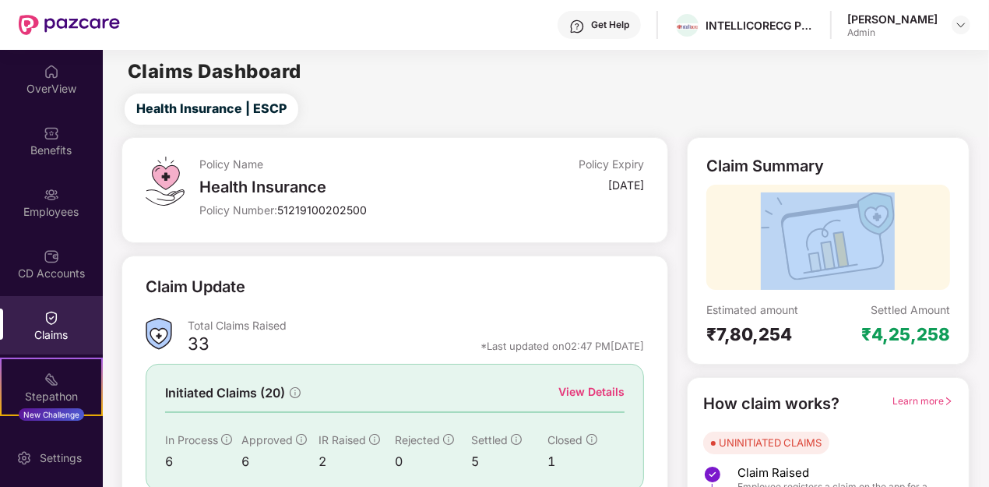
drag, startPoint x: 983, startPoint y: 158, endPoint x: 992, endPoint y: 250, distance: 92.3
click at [989, 250] on html "Get Help INTELLICORECG PRIVATE LIMITED [PERSON_NAME] Admin OverView Benefits Em…" at bounding box center [494, 243] width 989 height 487
drag, startPoint x: 974, startPoint y: 335, endPoint x: 982, endPoint y: 396, distance: 61.3
click at [982, 396] on div "Policy Name Health Insurance Policy Number: 51219100202500 Policy Expiry [DATE]…" at bounding box center [545, 373] width 904 height 473
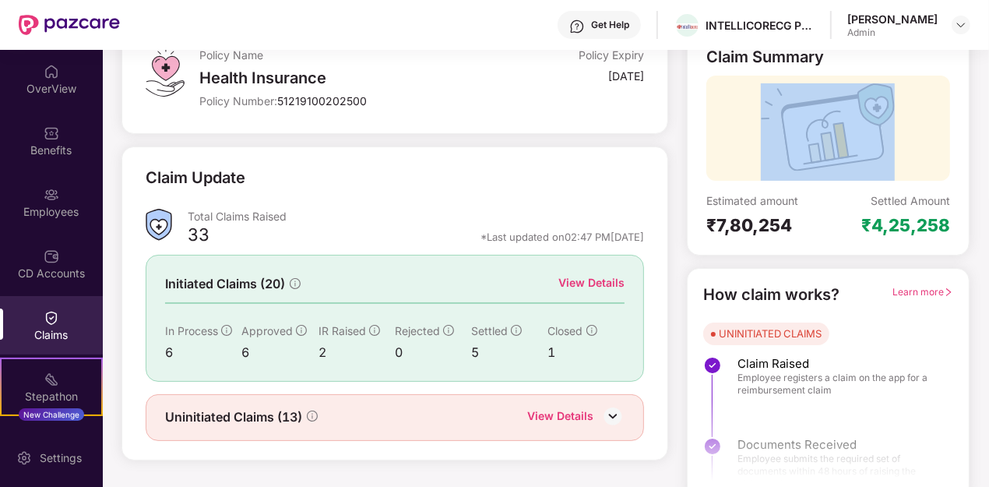
scroll to position [109, 0]
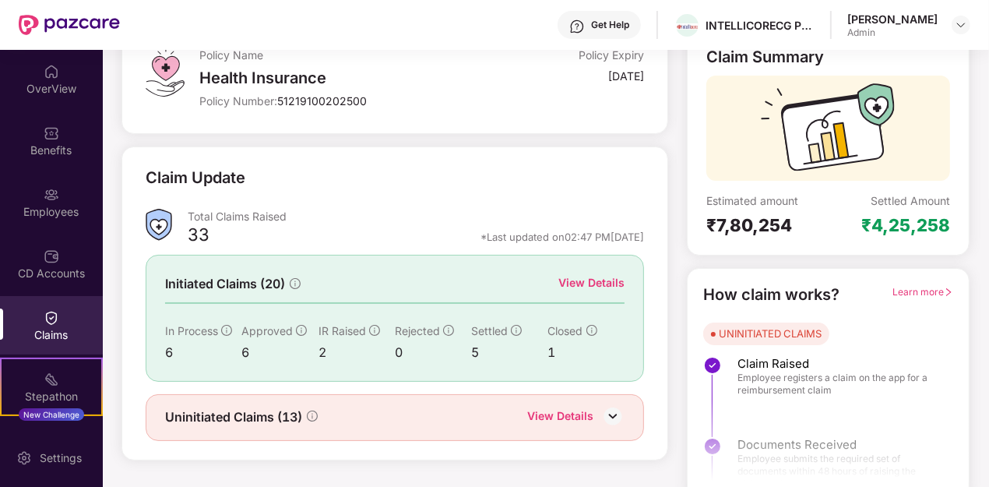
click at [581, 281] on div "View Details" at bounding box center [592, 282] width 66 height 17
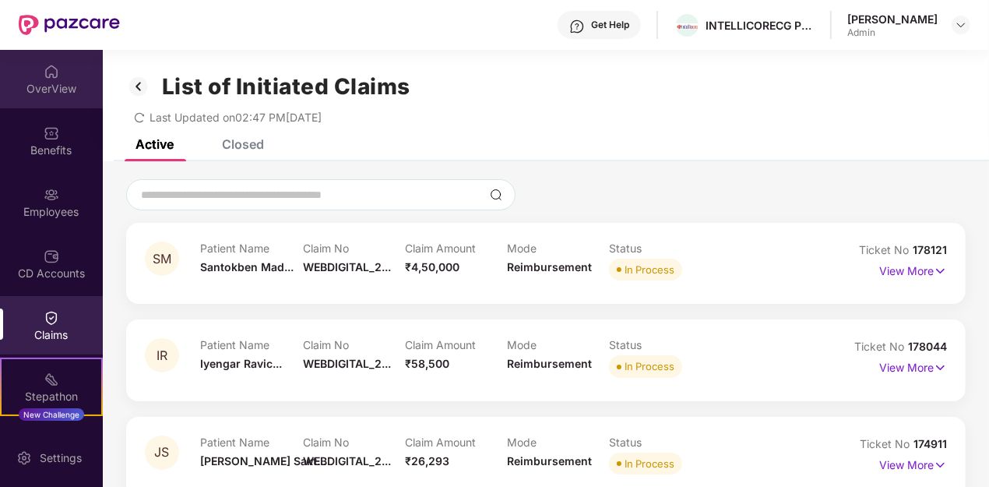
click at [48, 72] on img at bounding box center [52, 72] width 16 height 16
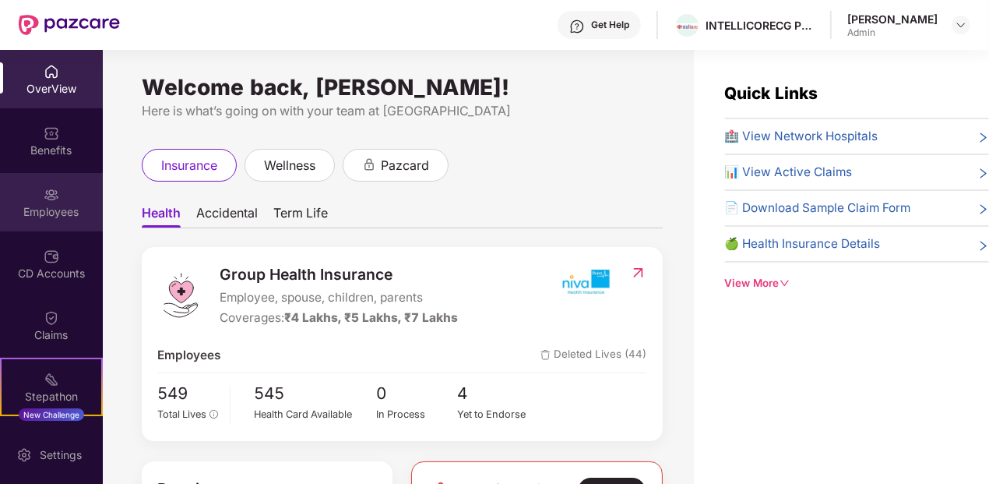
click at [57, 216] on div "Employees" at bounding box center [51, 212] width 103 height 16
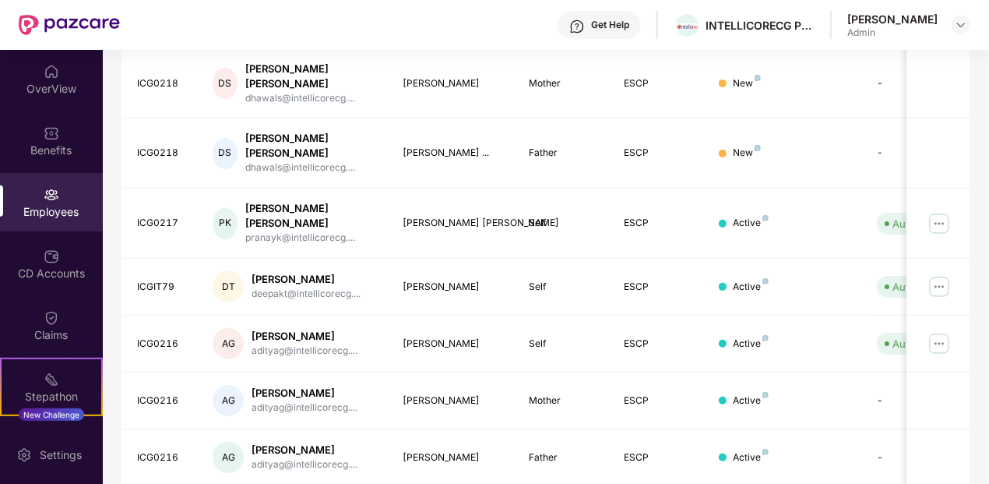
scroll to position [472, 0]
